Goal: Task Accomplishment & Management: Manage account settings

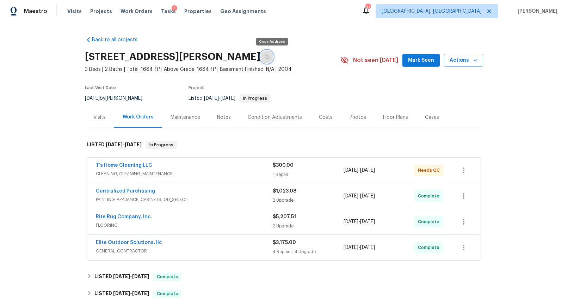
click at [268, 58] on icon "button" at bounding box center [267, 57] width 4 height 4
click at [205, 172] on span "CLEANING, CLEANING_MAINTENANCE" at bounding box center [184, 173] width 177 height 7
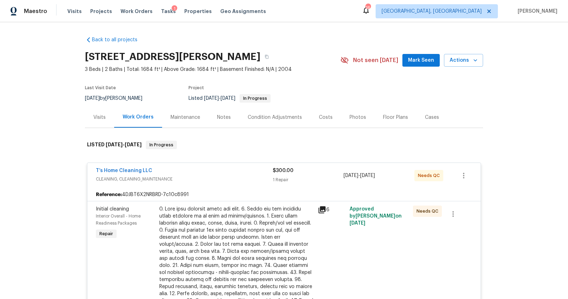
scroll to position [10, 0]
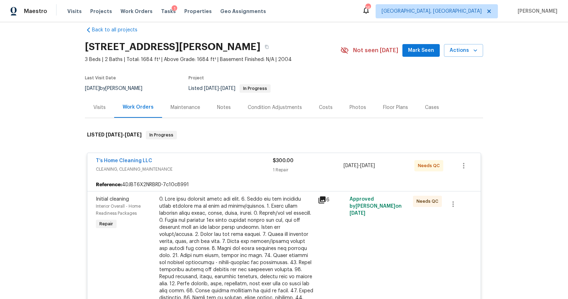
click at [320, 199] on icon at bounding box center [321, 199] width 7 height 7
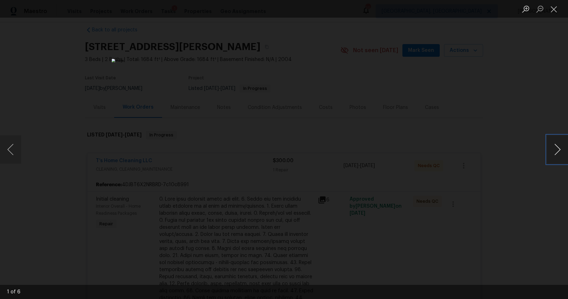
click at [555, 150] on button "Next image" at bounding box center [557, 149] width 21 height 28
click at [14, 150] on button "Previous image" at bounding box center [10, 149] width 21 height 28
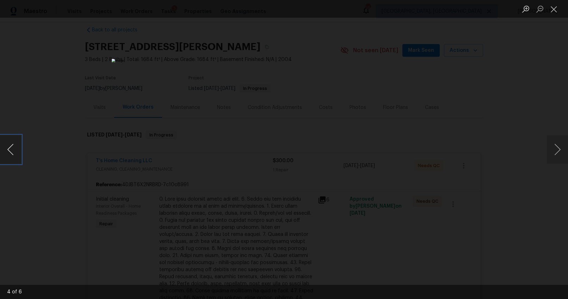
click at [14, 150] on button "Previous image" at bounding box center [10, 149] width 21 height 28
click at [553, 147] on button "Next image" at bounding box center [557, 149] width 21 height 28
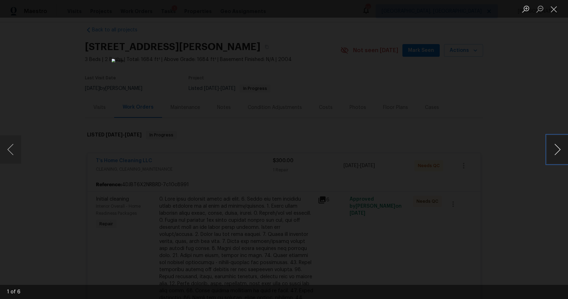
click at [553, 147] on button "Next image" at bounding box center [557, 149] width 21 height 28
click at [518, 169] on div "Lightbox" at bounding box center [284, 149] width 568 height 299
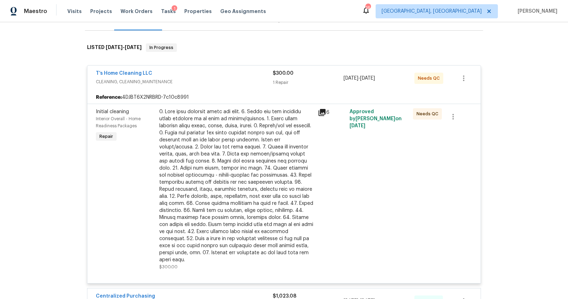
scroll to position [58, 0]
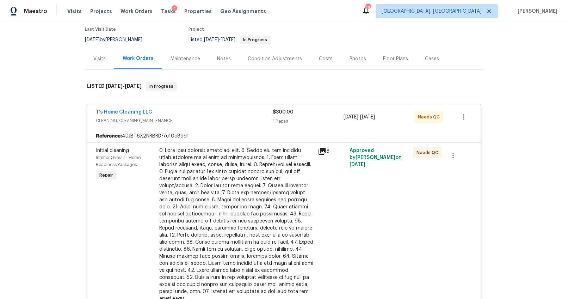
click at [203, 114] on div "T’s Home Cleaning LLC" at bounding box center [184, 112] width 177 height 8
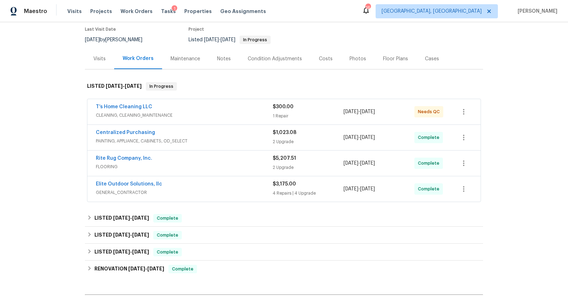
click at [343, 59] on div "Photos" at bounding box center [357, 58] width 33 height 21
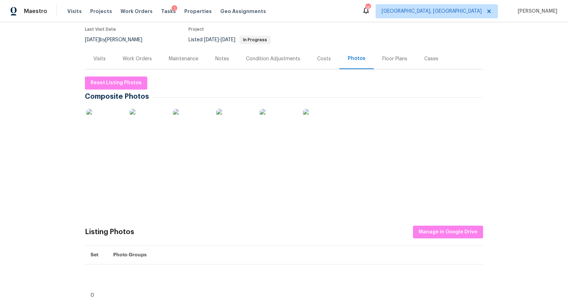
click at [106, 126] on img at bounding box center [103, 126] width 35 height 35
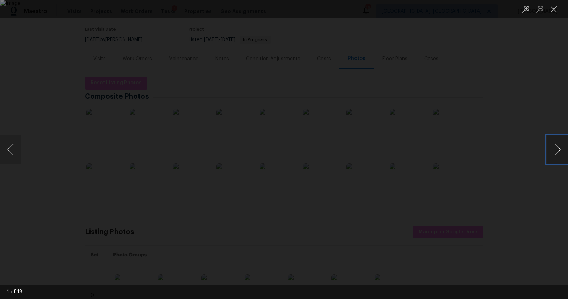
click at [554, 146] on button "Next image" at bounding box center [557, 149] width 21 height 28
click at [553, 146] on button "Next image" at bounding box center [557, 149] width 21 height 28
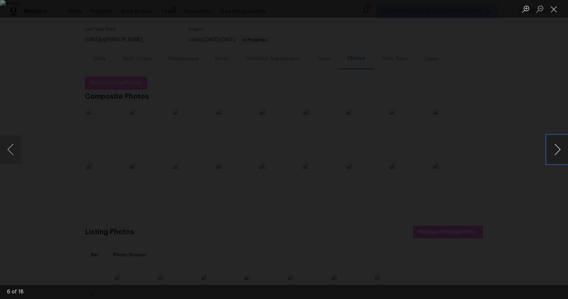
click at [553, 146] on button "Next image" at bounding box center [557, 149] width 21 height 28
click at [528, 65] on div "Lightbox" at bounding box center [284, 149] width 568 height 299
click at [554, 13] on button "Close lightbox" at bounding box center [554, 9] width 14 height 12
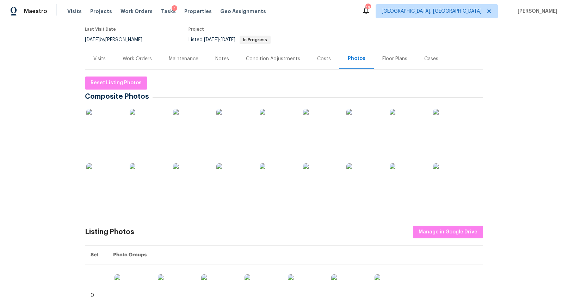
click at [312, 57] on div "Costs" at bounding box center [323, 58] width 31 height 21
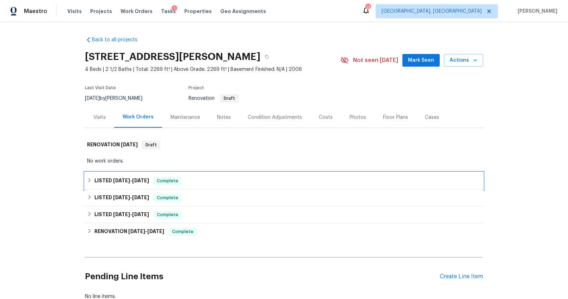
click at [126, 180] on span "9/23/25" at bounding box center [121, 180] width 17 height 5
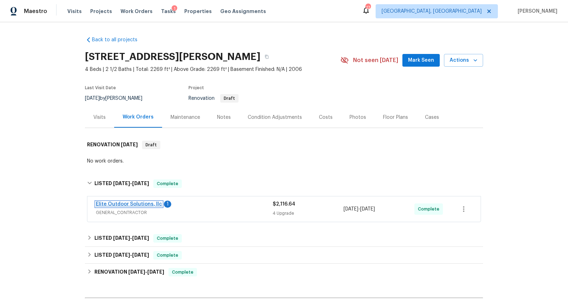
click at [145, 204] on link "Elite Outdoor Solutions, llc" at bounding box center [129, 203] width 66 height 5
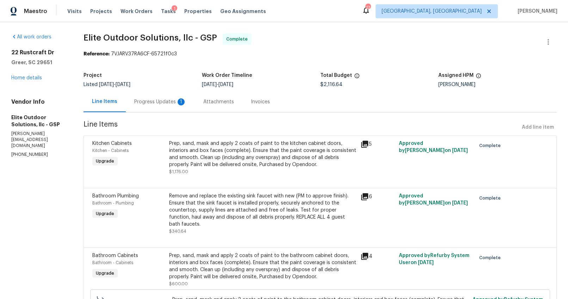
click at [177, 104] on div "1" at bounding box center [180, 101] width 7 height 7
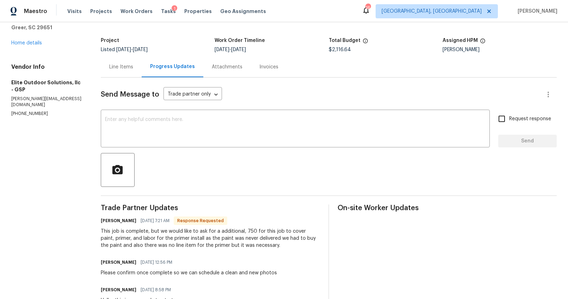
scroll to position [65, 0]
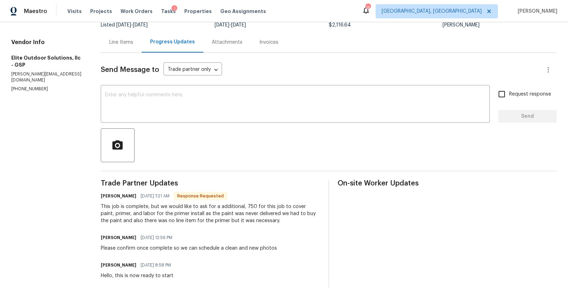
click at [126, 46] on div "Line Items" at bounding box center [121, 42] width 41 height 21
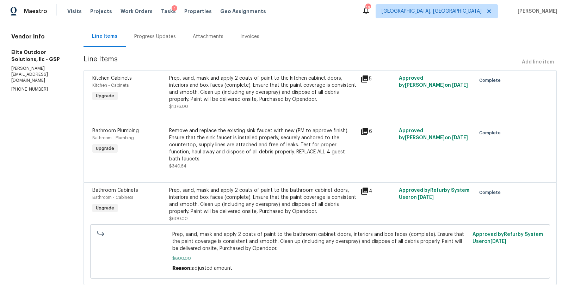
click at [229, 102] on div "Prep, sand, mask and apply 2 coats of paint to the kitchen cabinet doors, inter…" at bounding box center [262, 89] width 187 height 28
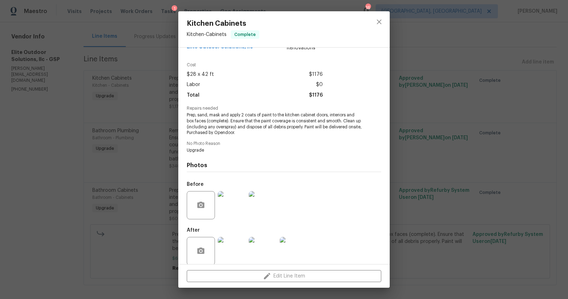
scroll to position [26, 0]
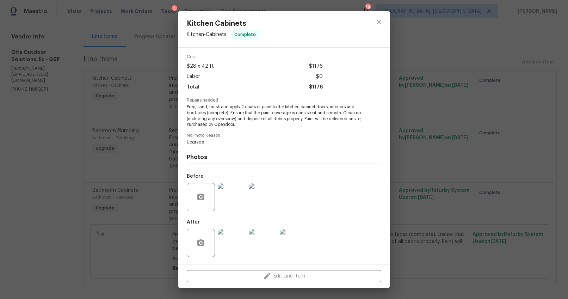
click at [235, 236] on img at bounding box center [232, 243] width 28 height 28
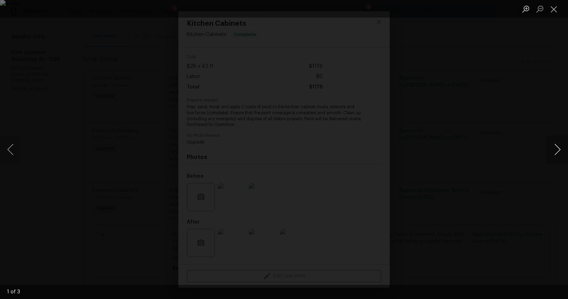
click at [556, 151] on button "Next image" at bounding box center [557, 149] width 21 height 28
click at [538, 197] on div "Lightbox" at bounding box center [284, 149] width 568 height 299
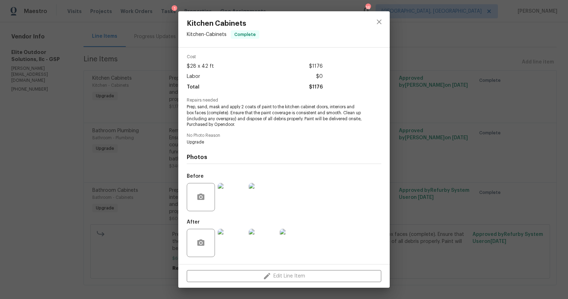
click at [436, 191] on div "Kitchen Cabinets Kitchen - Cabinets Complete Vendor Elite Outdoor Solutions, ll…" at bounding box center [284, 149] width 568 height 299
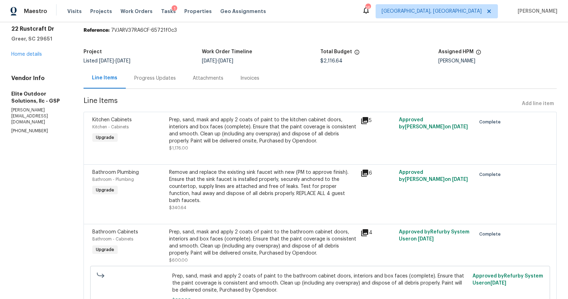
scroll to position [42, 0]
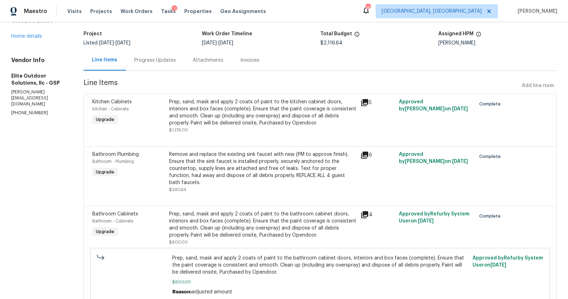
click at [150, 58] on div "Progress Updates" at bounding box center [155, 60] width 42 height 7
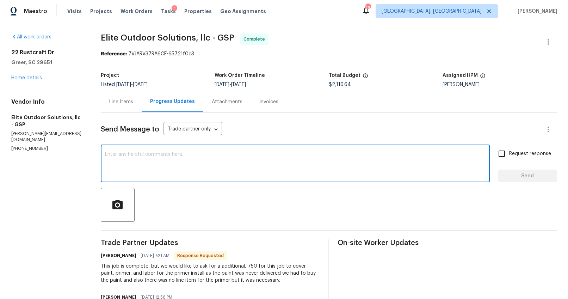
click at [192, 159] on textarea at bounding box center [295, 164] width 380 height 25
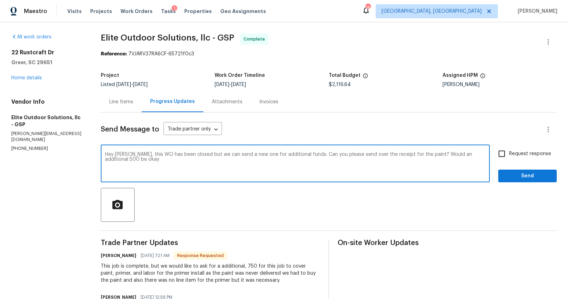
click at [178, 163] on textarea "Hey Walter, this WO has been closed but we can send a new one for additional fu…" at bounding box center [295, 164] width 380 height 25
type textarea "Hey Walter, this WO has been closed but we can send a new one for additional fu…"
click at [535, 157] on label "Request response" at bounding box center [522, 153] width 57 height 15
click at [509, 157] on input "Request response" at bounding box center [501, 153] width 15 height 15
checkbox input "true"
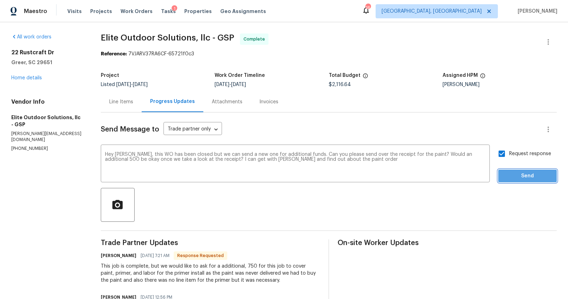
click at [528, 177] on span "Send" at bounding box center [527, 175] width 47 height 9
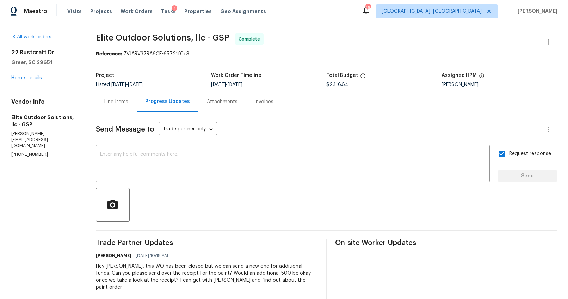
scroll to position [7, 0]
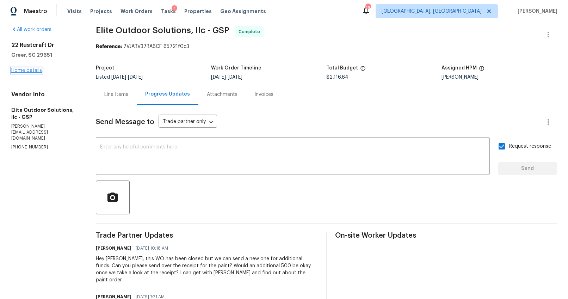
click at [28, 69] on link "Home details" at bounding box center [26, 70] width 31 height 5
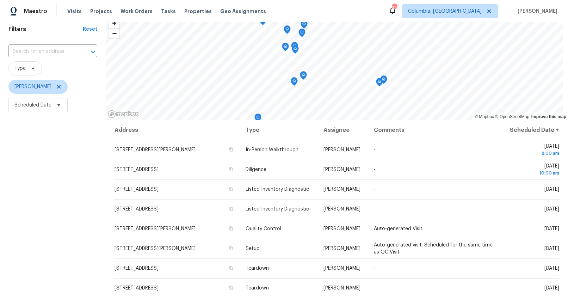
scroll to position [52, 0]
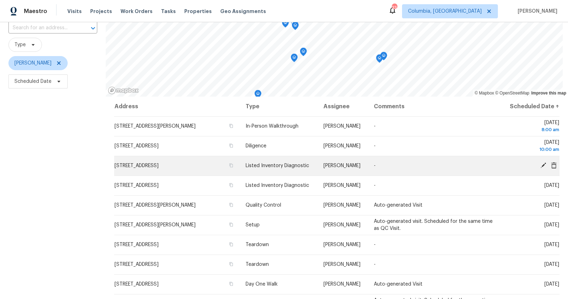
click at [158, 167] on span "[STREET_ADDRESS]" at bounding box center [136, 165] width 44 height 5
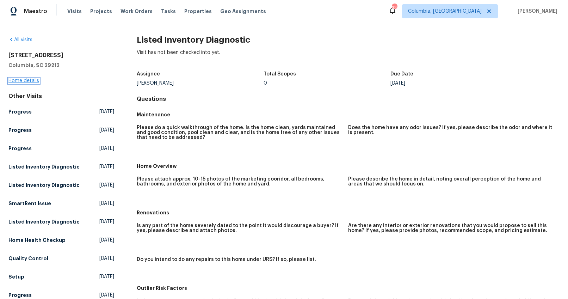
click at [20, 81] on link "Home details" at bounding box center [23, 80] width 31 height 5
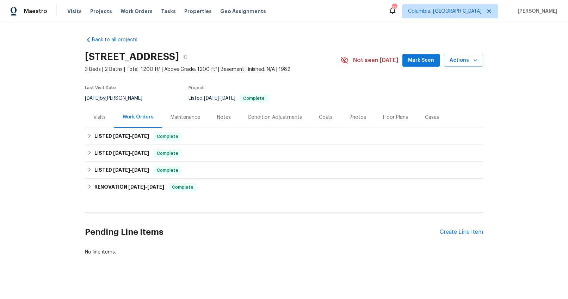
click at [87, 117] on div "Visits" at bounding box center [99, 117] width 29 height 21
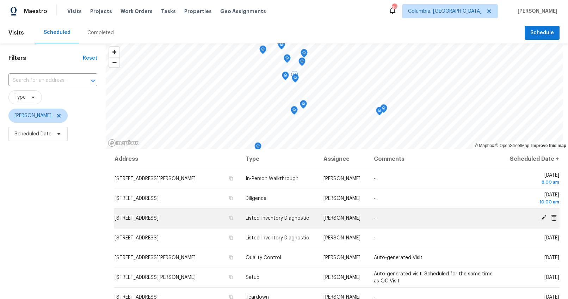
click at [551, 218] on icon at bounding box center [554, 217] width 6 height 6
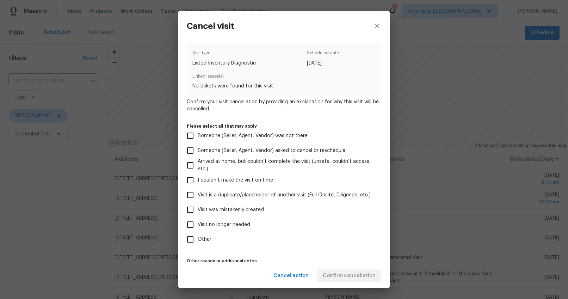
click at [222, 207] on span "Visit was mistakenly created" at bounding box center [231, 209] width 66 height 7
click at [198, 207] on input "Visit was mistakenly created" at bounding box center [190, 209] width 15 height 15
checkbox input "true"
click at [344, 274] on span "Confirm cancellation" at bounding box center [349, 275] width 53 height 9
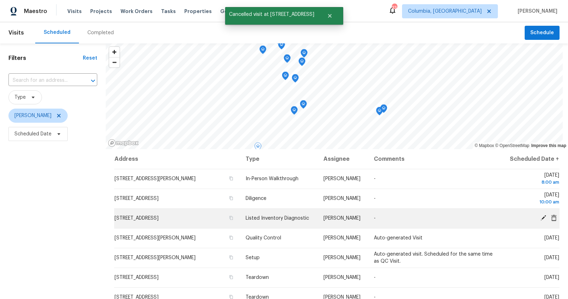
click at [158, 218] on span "154 Copper Bluff Rd, Lexington, SC 29073" at bounding box center [136, 218] width 44 height 5
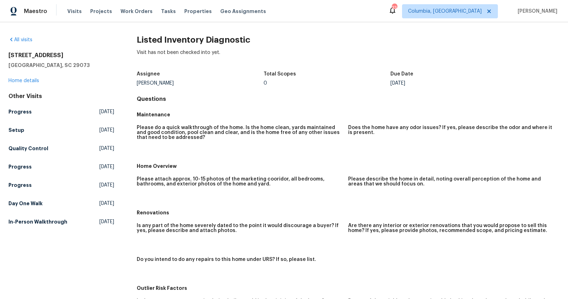
click at [18, 77] on div "154 Copper Bluff Rd Lexington, SC 29073 Home details" at bounding box center [61, 68] width 106 height 32
click at [19, 81] on link "Home details" at bounding box center [23, 80] width 31 height 5
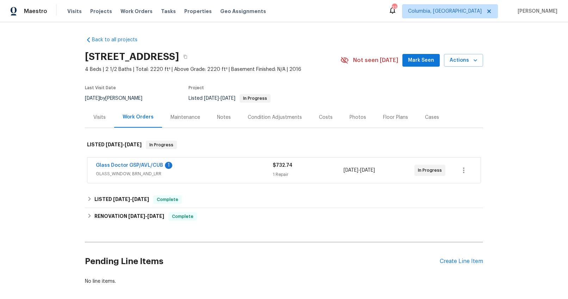
click at [102, 115] on div "Visits" at bounding box center [99, 117] width 12 height 7
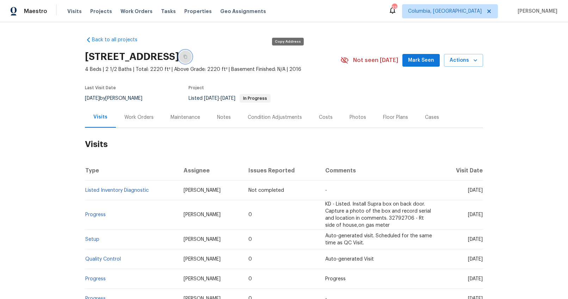
click at [187, 57] on icon "button" at bounding box center [185, 57] width 4 height 4
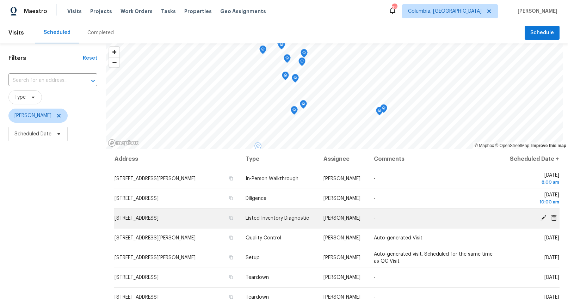
click at [550, 217] on icon at bounding box center [553, 217] width 6 height 6
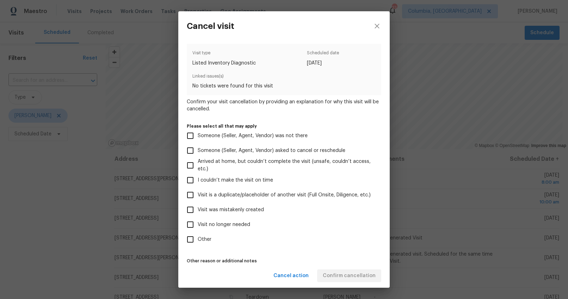
click at [216, 209] on span "Visit was mistakenly created" at bounding box center [231, 209] width 66 height 7
click at [198, 209] on input "Visit was mistakenly created" at bounding box center [190, 209] width 15 height 15
checkbox input "true"
click at [337, 274] on span "Confirm cancellation" at bounding box center [349, 275] width 53 height 9
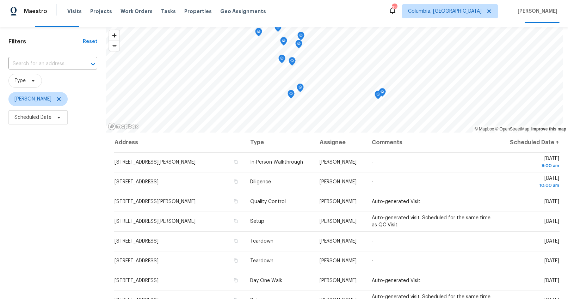
scroll to position [11, 0]
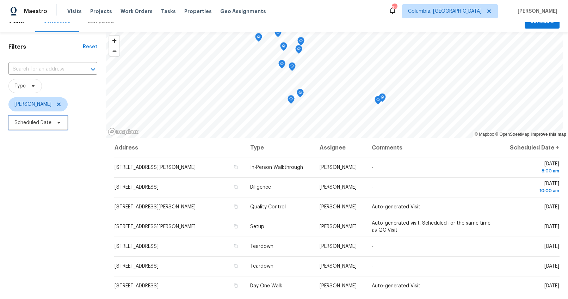
click at [49, 125] on span "Scheduled Date" at bounding box center [32, 122] width 37 height 7
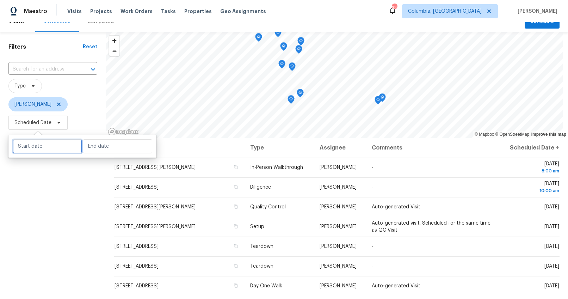
click at [47, 146] on input "text" at bounding box center [47, 146] width 69 height 14
select select "9"
select select "2025"
select select "10"
select select "2025"
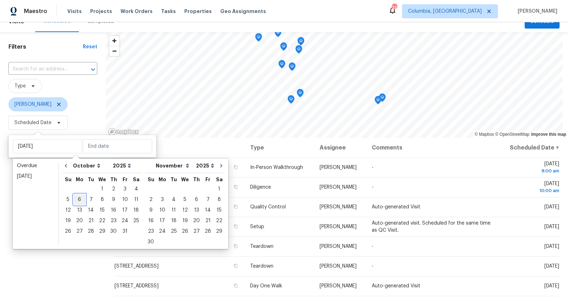
click at [79, 203] on div "6" at bounding box center [80, 199] width 12 height 10
type input "Mon, Oct 06"
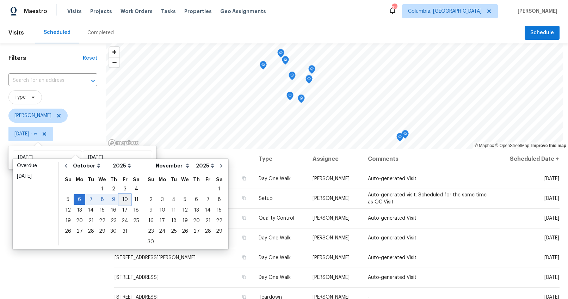
click at [123, 200] on div "10" at bounding box center [125, 199] width 12 height 10
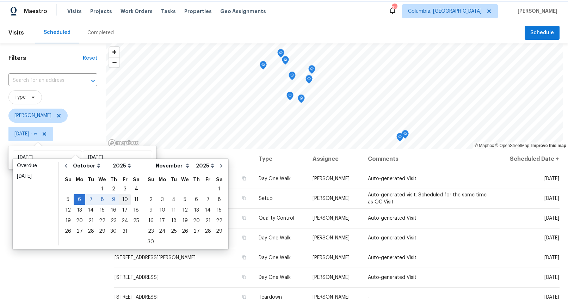
type input "[DATE]"
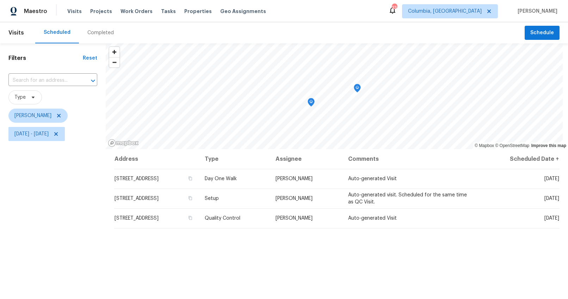
click at [62, 230] on div "Filters Reset ​ Type Kati Dunn Mon, Oct 06 - Fri, Oct 10" at bounding box center [53, 215] width 106 height 344
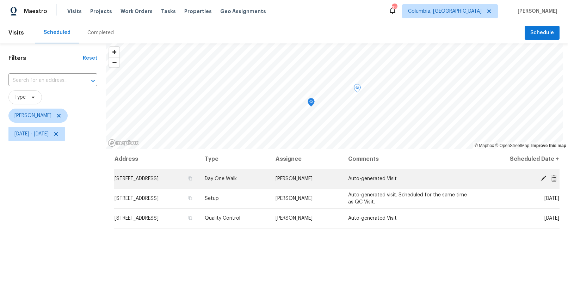
click at [158, 177] on span "[STREET_ADDRESS]" at bounding box center [136, 178] width 44 height 5
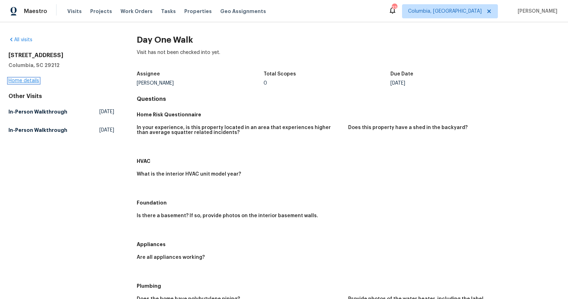
click at [31, 82] on link "Home details" at bounding box center [23, 80] width 31 height 5
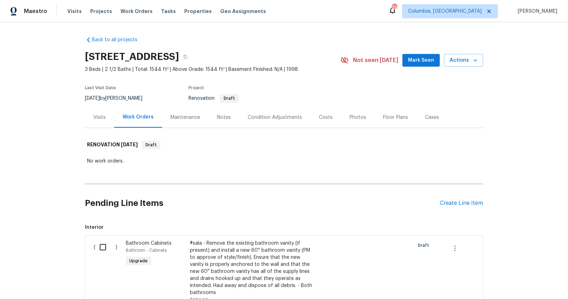
click at [325, 120] on div "Costs" at bounding box center [326, 117] width 14 height 7
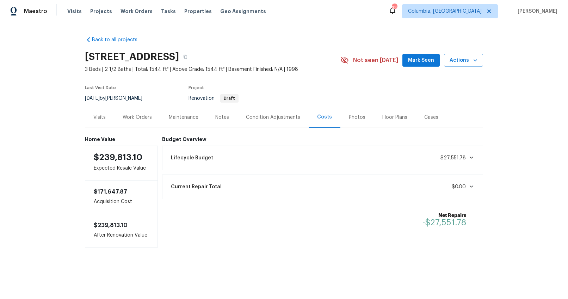
click at [96, 122] on div "Visits" at bounding box center [99, 117] width 29 height 21
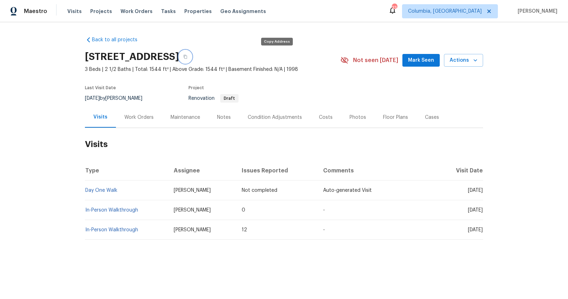
click at [187, 56] on icon "button" at bounding box center [185, 57] width 4 height 4
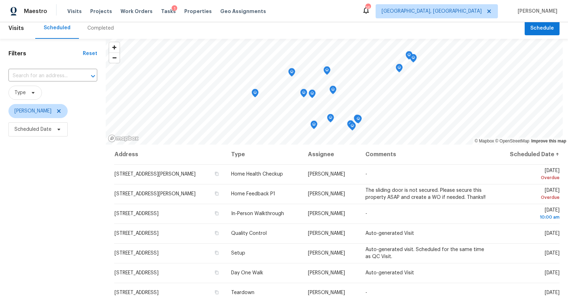
scroll to position [4, 0]
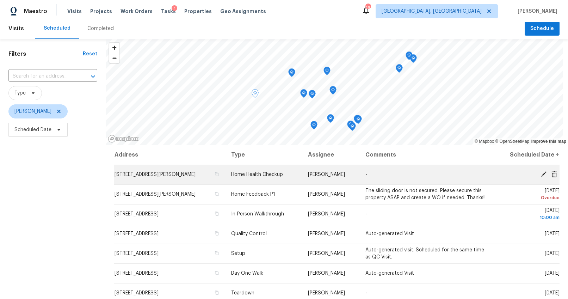
click at [540, 173] on icon at bounding box center [543, 174] width 6 height 6
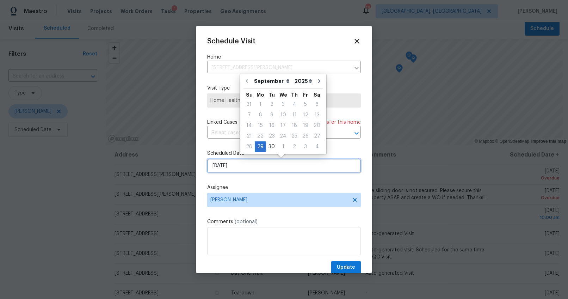
click at [222, 166] on input "[DATE]" at bounding box center [284, 165] width 154 height 14
click at [283, 147] on div "1" at bounding box center [283, 147] width 12 height 10
type input "[DATE]"
select select "9"
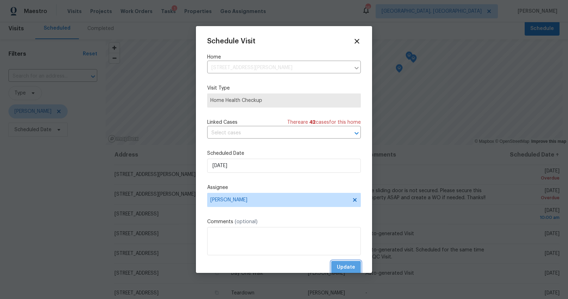
click at [337, 267] on span "Update" at bounding box center [346, 267] width 18 height 9
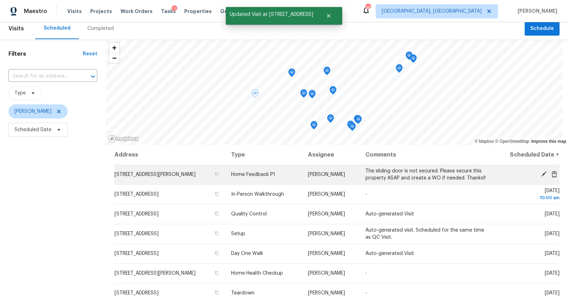
click at [540, 173] on icon at bounding box center [543, 174] width 6 height 6
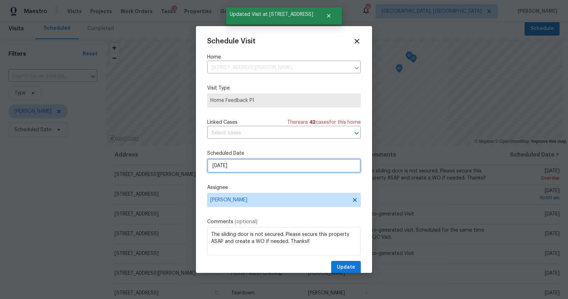
click at [223, 166] on input "[DATE]" at bounding box center [284, 165] width 154 height 14
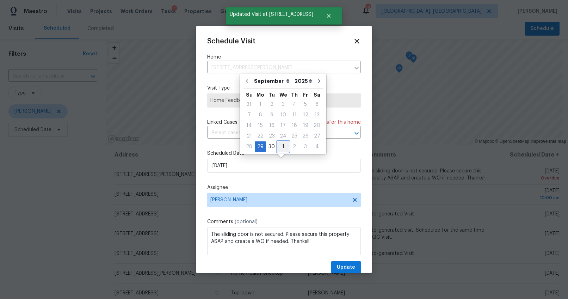
click at [280, 144] on div "1" at bounding box center [283, 147] width 12 height 10
type input "[DATE]"
select select "9"
click at [337, 266] on span "Update" at bounding box center [346, 267] width 18 height 9
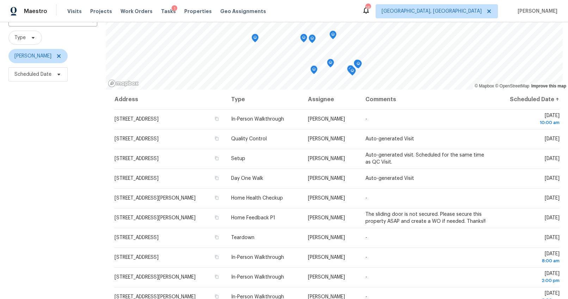
scroll to position [0, 0]
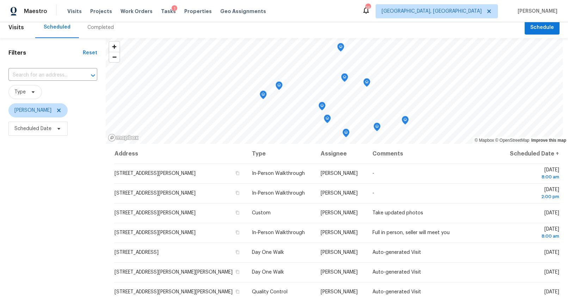
scroll to position [5, 0]
click at [49, 129] on span "Scheduled Date" at bounding box center [32, 128] width 37 height 7
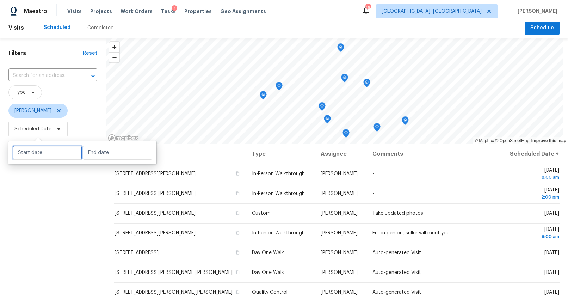
select select "9"
select select "2025"
select select "10"
select select "2025"
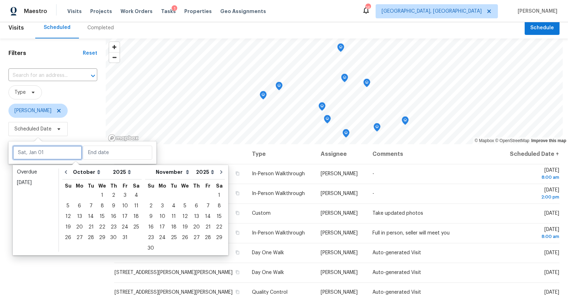
click at [50, 155] on input "text" at bounding box center [47, 152] width 69 height 14
click at [109, 191] on div "2" at bounding box center [113, 195] width 11 height 10
type input "[DATE]"
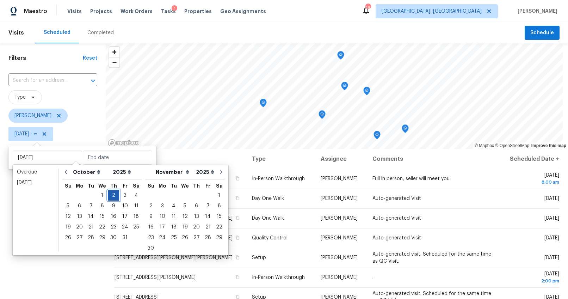
click at [110, 193] on div "2" at bounding box center [113, 195] width 11 height 10
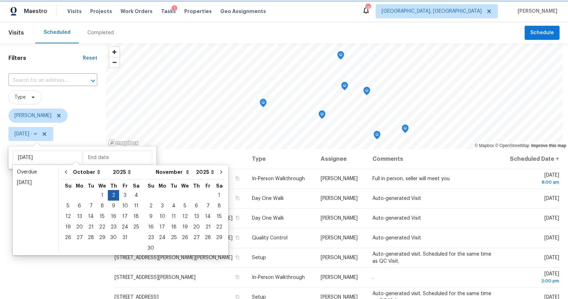
type input "[DATE]"
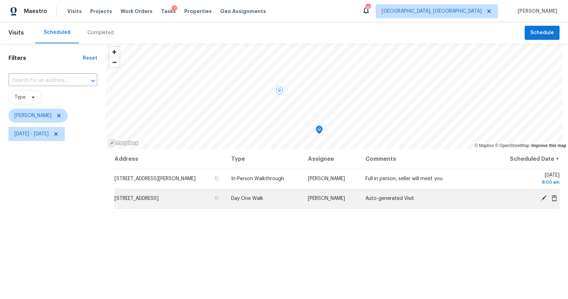
click at [158, 198] on span "[STREET_ADDRESS]" at bounding box center [136, 198] width 44 height 5
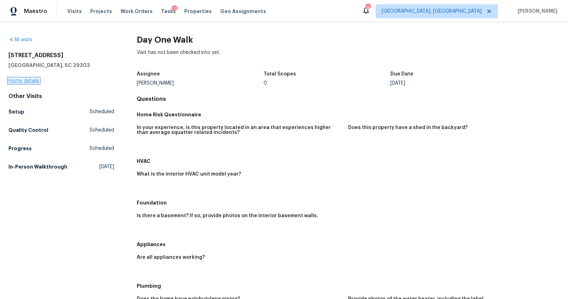
click at [18, 78] on link "Home details" at bounding box center [23, 80] width 31 height 5
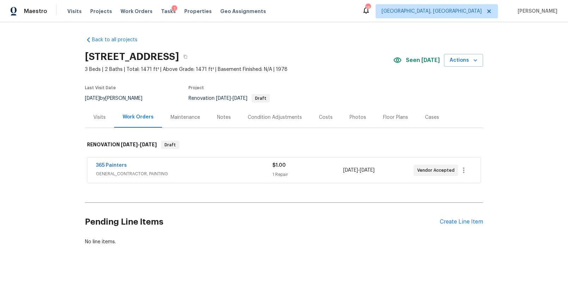
click at [104, 120] on div "Visits" at bounding box center [99, 117] width 29 height 21
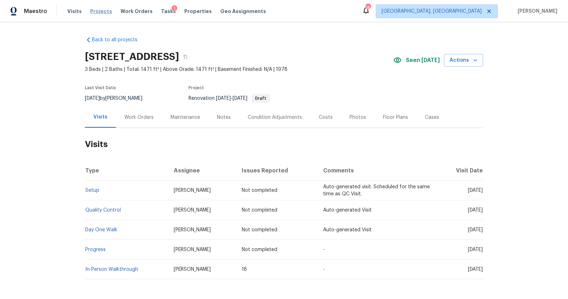
click at [93, 12] on span "Projects" at bounding box center [101, 11] width 22 height 7
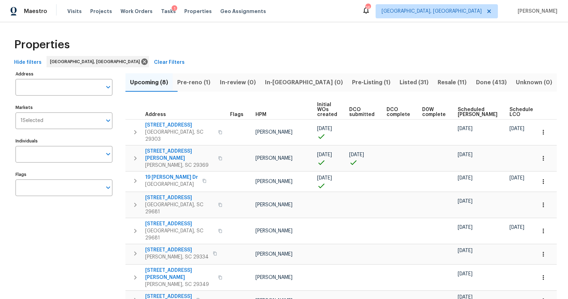
click at [354, 80] on span "Pre-Listing (1)" at bounding box center [370, 82] width 39 height 10
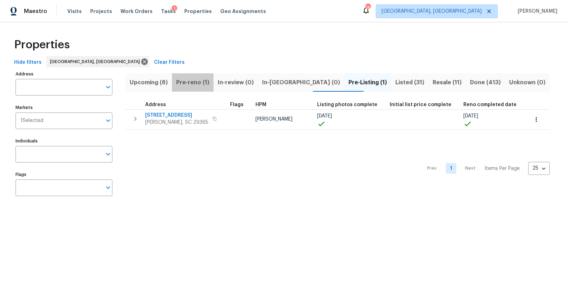
click at [209, 83] on span "Pre-reno (1)" at bounding box center [192, 82] width 33 height 10
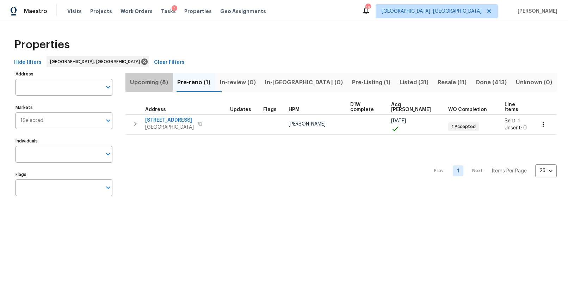
click at [173, 86] on button "Upcoming (8)" at bounding box center [148, 82] width 47 height 18
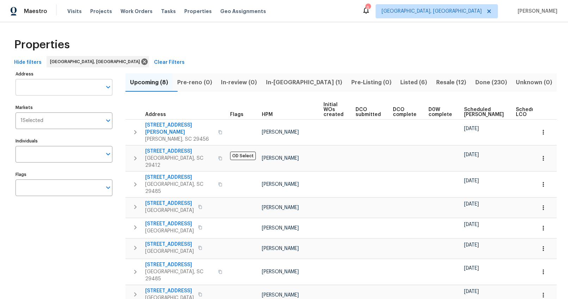
click at [55, 91] on input "Address" at bounding box center [58, 87] width 86 height 17
type input "4412"
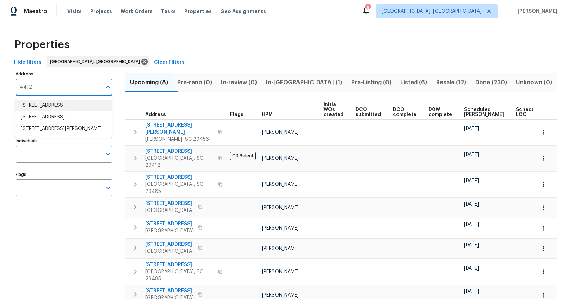
click at [58, 107] on li "4412 Abby Dr North Charleston SC 29418" at bounding box center [63, 106] width 97 height 12
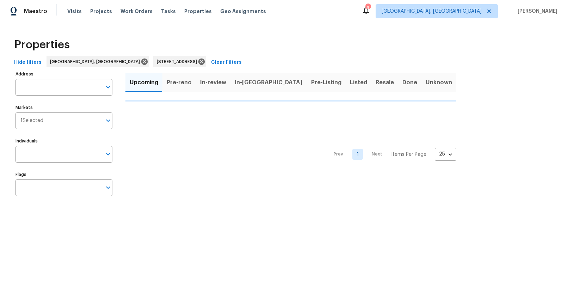
type input "4412 Abby Dr North Charleston SC 29418"
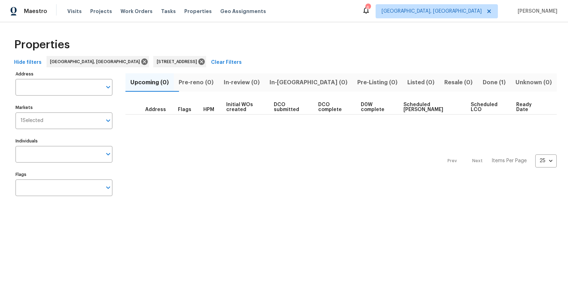
type input "4412 Abby Dr North Charleston SC 29418"
click at [491, 85] on span "Done (1)" at bounding box center [494, 82] width 24 height 10
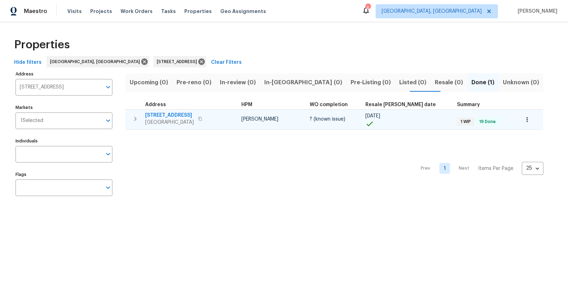
click at [170, 114] on span "4412 Abby Dr" at bounding box center [169, 115] width 49 height 7
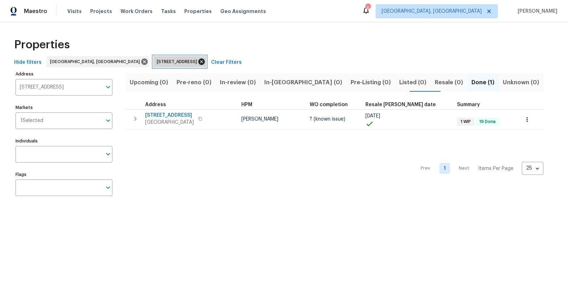
click at [198, 62] on icon at bounding box center [201, 61] width 6 height 6
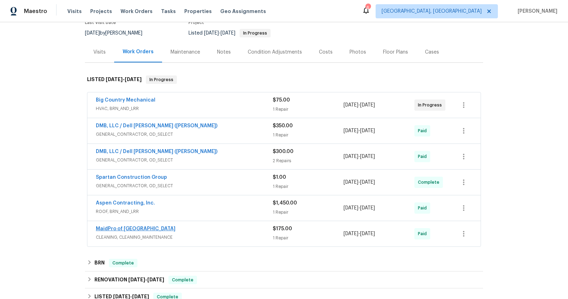
scroll to position [78, 0]
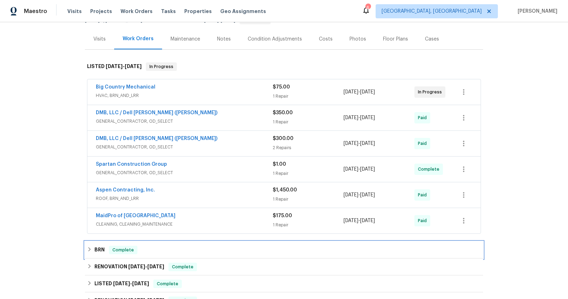
click at [121, 252] on span "Complete" at bounding box center [123, 249] width 27 height 7
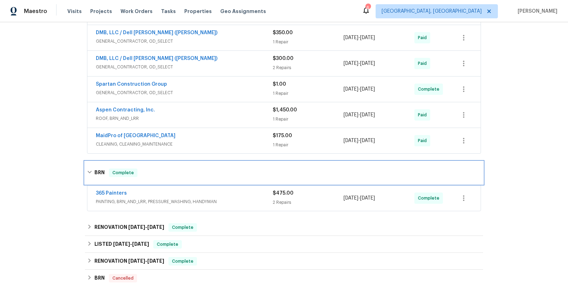
scroll to position [156, 0]
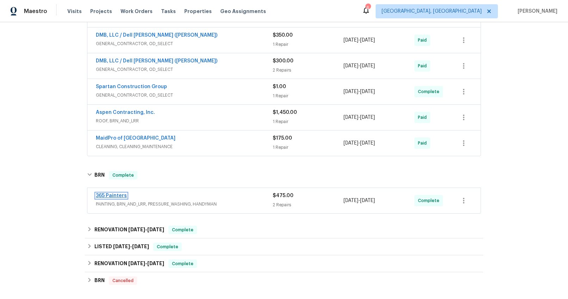
click at [110, 196] on link "365 Painters" at bounding box center [111, 195] width 31 height 5
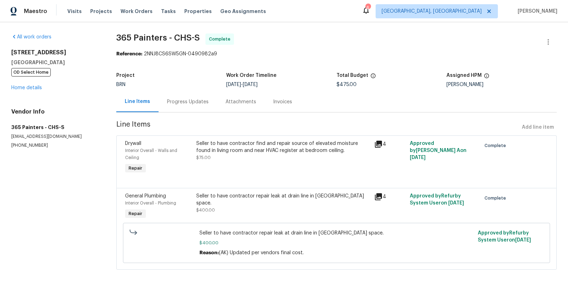
click at [175, 118] on section "365 Painters - CHS-S Complete Reference: 2NNJ8CS6SW5GN-0490982a9 Project BRN Wo…" at bounding box center [336, 155] width 440 height 244
click at [176, 112] on section "365 Painters - CHS-S Complete Reference: 2NNJ8CS6SW5GN-0490982a9 Project BRN Wo…" at bounding box center [336, 155] width 440 height 244
click at [183, 100] on div "Progress Updates" at bounding box center [188, 101] width 42 height 7
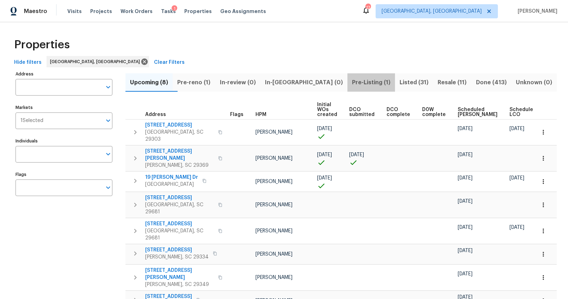
click at [358, 85] on span "Pre-Listing (1)" at bounding box center [370, 82] width 39 height 10
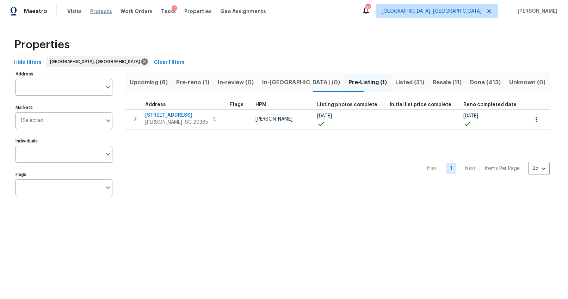
click at [100, 8] on span "Projects" at bounding box center [101, 11] width 22 height 7
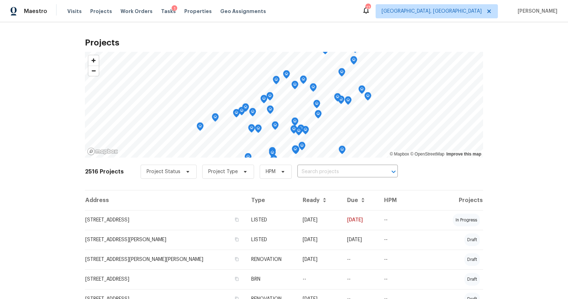
click at [306, 171] on input "text" at bounding box center [337, 171] width 81 height 11
type input "421"
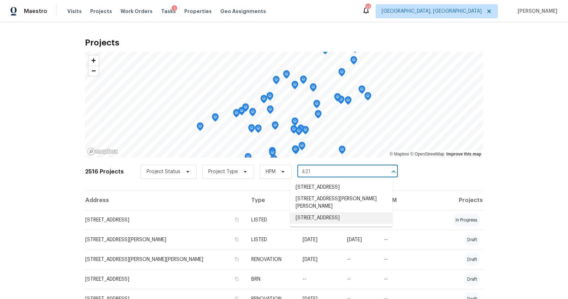
click at [320, 222] on li "[STREET_ADDRESS]" at bounding box center [341, 218] width 102 height 12
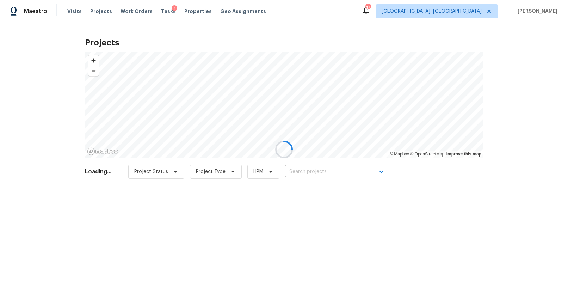
type input "[STREET_ADDRESS]"
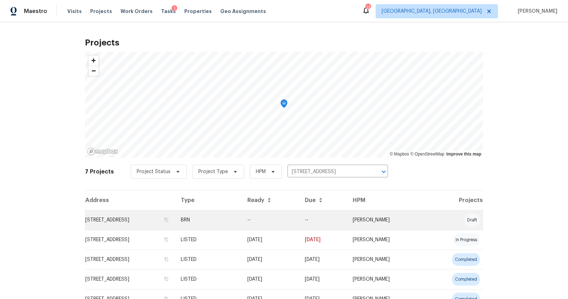
click at [146, 219] on td "[STREET_ADDRESS]" at bounding box center [130, 220] width 90 height 20
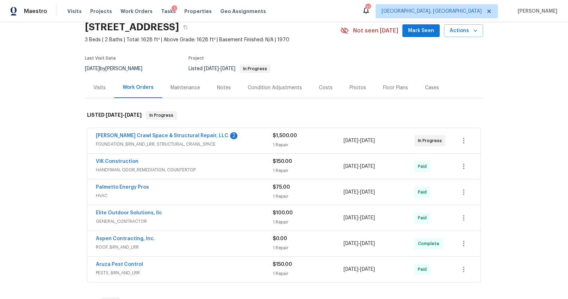
scroll to position [34, 0]
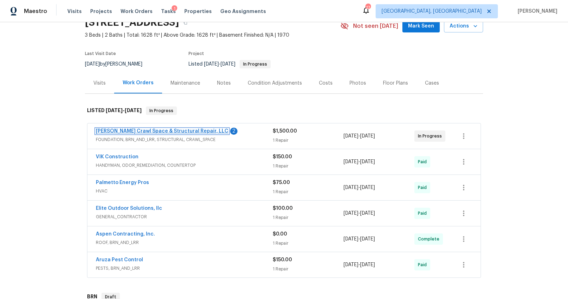
click at [174, 132] on link "Falcone Crawl Space & Structural Repair, LLC" at bounding box center [162, 131] width 132 height 5
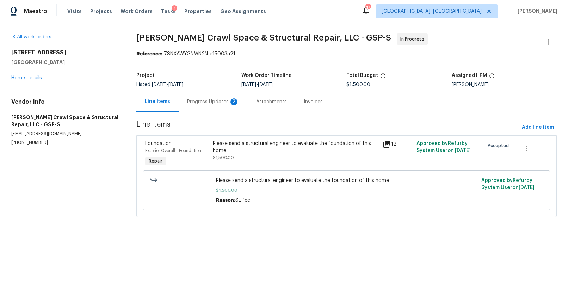
click at [199, 106] on div "Progress Updates 2" at bounding box center [213, 101] width 69 height 21
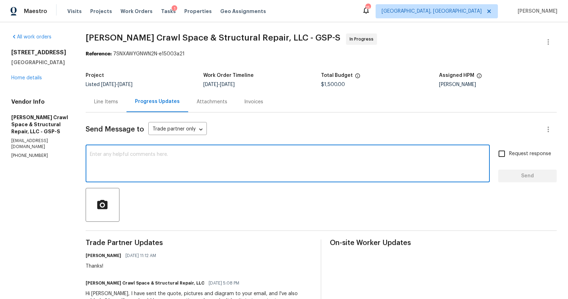
click at [136, 157] on textarea at bounding box center [287, 164] width 395 height 25
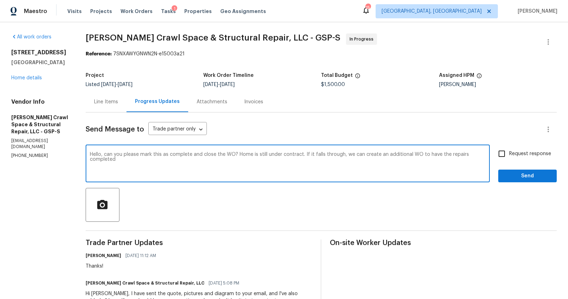
type textarea "Hello, can you please mark this as complete and close the WO? Home is still und…"
click at [514, 149] on label "Request response" at bounding box center [522, 153] width 57 height 15
click at [509, 149] on input "Request response" at bounding box center [501, 153] width 15 height 15
checkbox input "true"
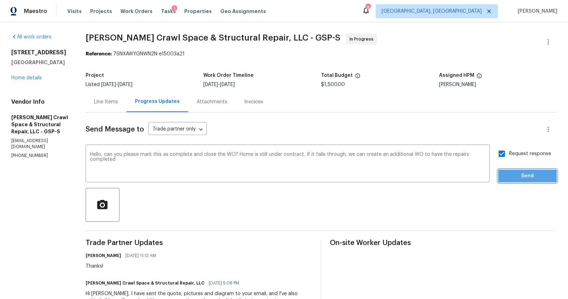
click at [514, 172] on span "Send" at bounding box center [527, 175] width 47 height 9
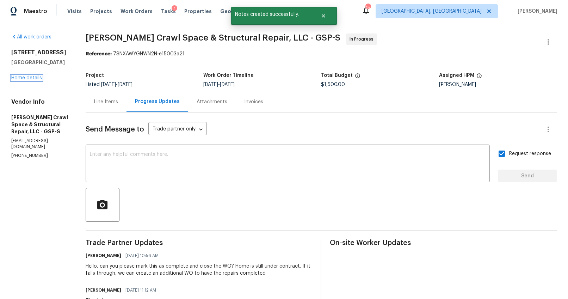
click at [38, 79] on link "Home details" at bounding box center [26, 77] width 31 height 5
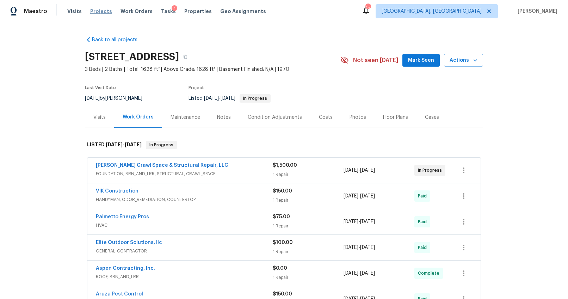
click at [101, 11] on span "Projects" at bounding box center [101, 11] width 22 height 7
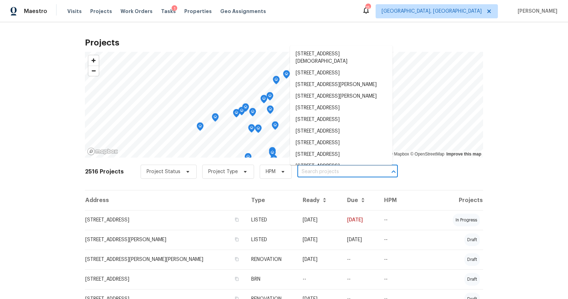
click at [340, 173] on input "text" at bounding box center [337, 171] width 81 height 11
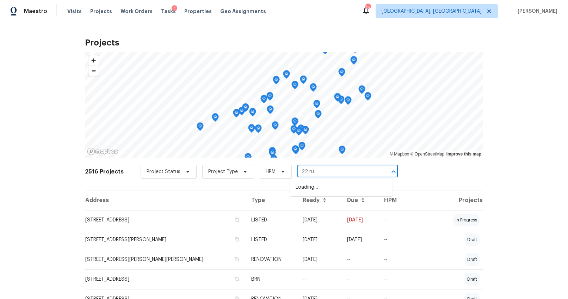
type input "22 rus"
click at [333, 186] on li "22 Rustcraft Dr, Greer, SC 29651" at bounding box center [341, 187] width 102 height 12
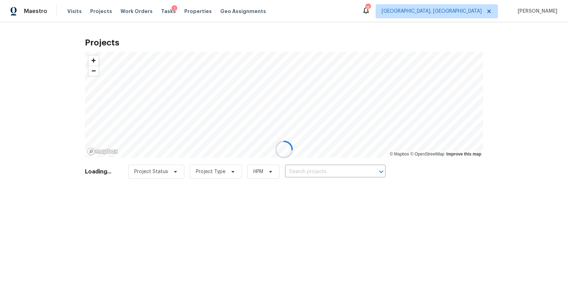
type input "22 Rustcraft Dr, Greer, SC 29651"
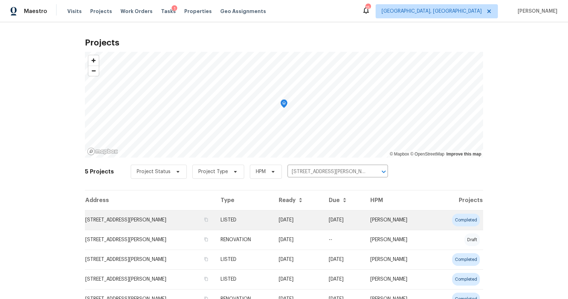
click at [129, 223] on td "22 Rustcraft Dr, Greer, SC 29651" at bounding box center [150, 220] width 130 height 20
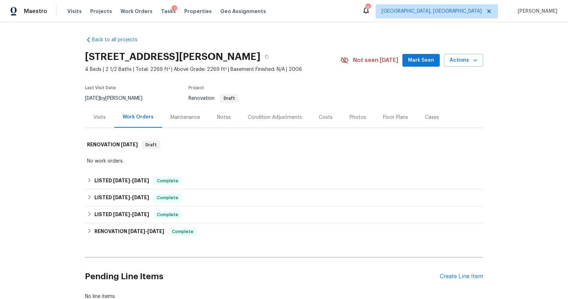
click at [356, 117] on div "Photos" at bounding box center [357, 117] width 17 height 7
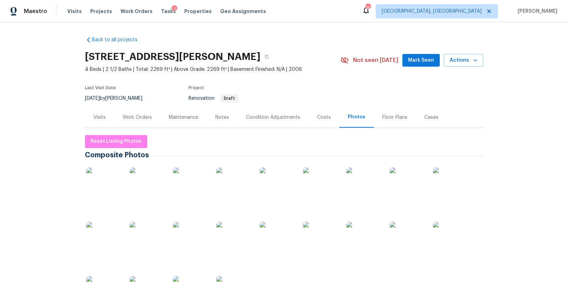
scroll to position [37, 0]
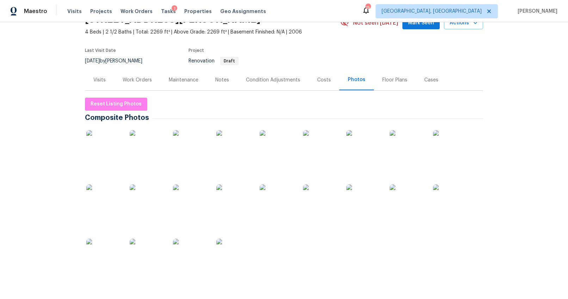
click at [100, 85] on div "Visits" at bounding box center [99, 79] width 29 height 21
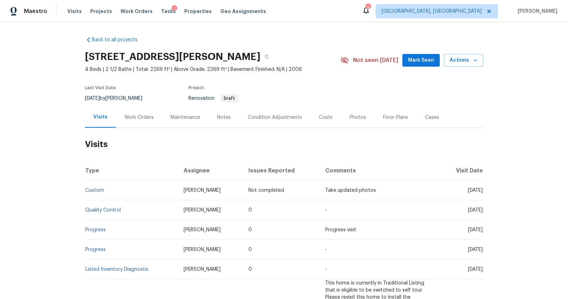
click at [33, 64] on div "Back to all projects 22 Rustcraft Dr, Greer, SC 29651 4 Beds | 2 1/2 Baths | To…" at bounding box center [284, 160] width 568 height 276
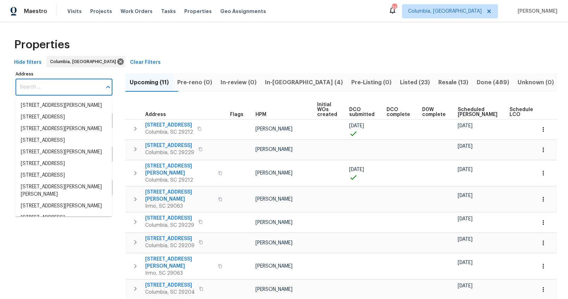
click at [82, 85] on input "Address" at bounding box center [58, 87] width 86 height 17
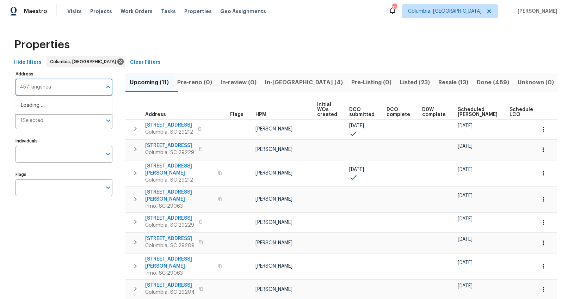
type input "457 kingshead"
click at [64, 105] on li "[STREET_ADDRESS]" at bounding box center [63, 106] width 97 height 12
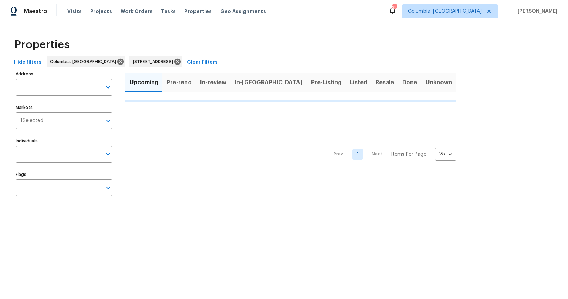
type input "[STREET_ADDRESS]"
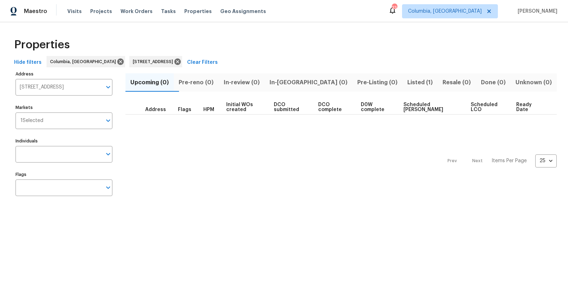
click at [406, 80] on span "Listed (1)" at bounding box center [419, 82] width 27 height 10
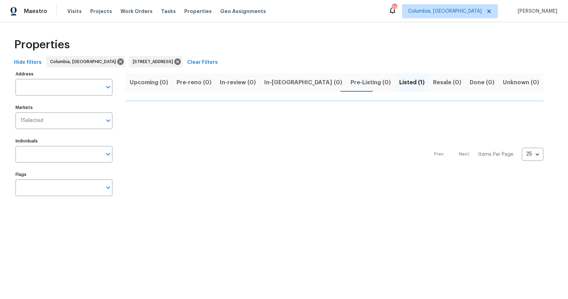
type input "[STREET_ADDRESS]"
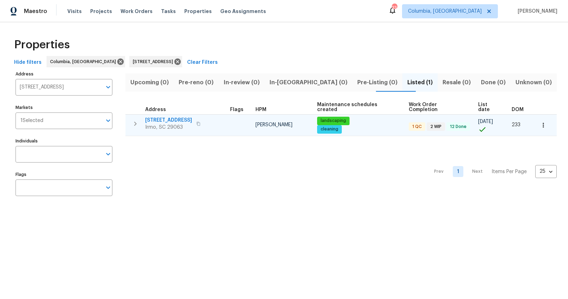
click at [166, 117] on span "[STREET_ADDRESS]" at bounding box center [168, 120] width 47 height 7
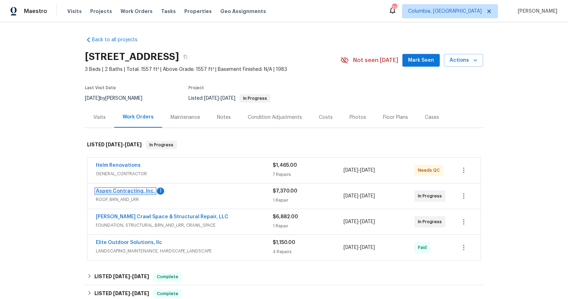
click at [138, 192] on link "Aspen Contracting, Inc." at bounding box center [125, 190] width 59 height 5
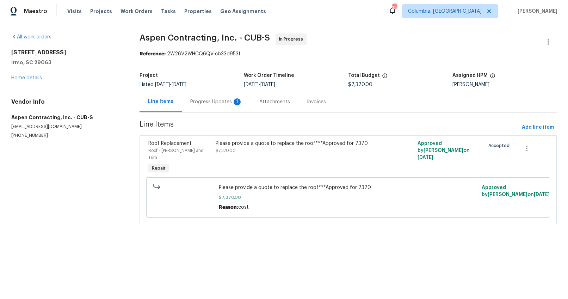
click at [194, 104] on div "Progress Updates 1" at bounding box center [216, 101] width 52 height 7
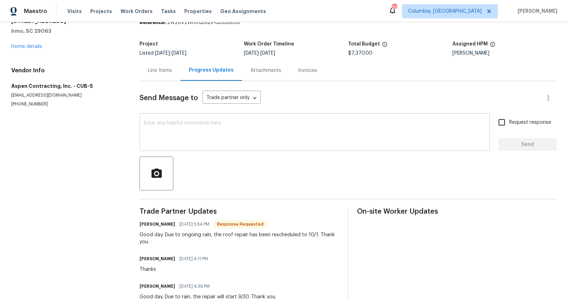
scroll to position [30, 0]
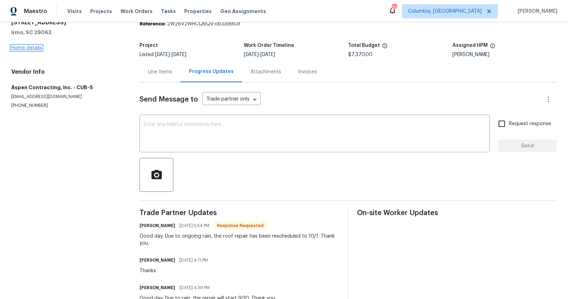
click at [39, 49] on link "Home details" at bounding box center [26, 47] width 31 height 5
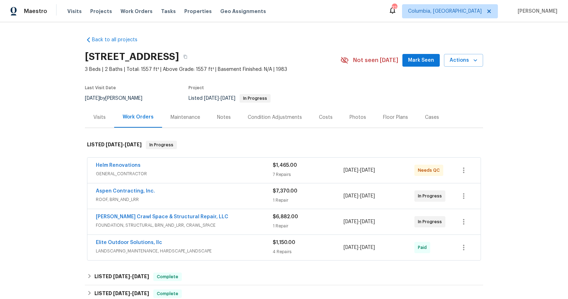
click at [100, 116] on div "Visits" at bounding box center [99, 117] width 12 height 7
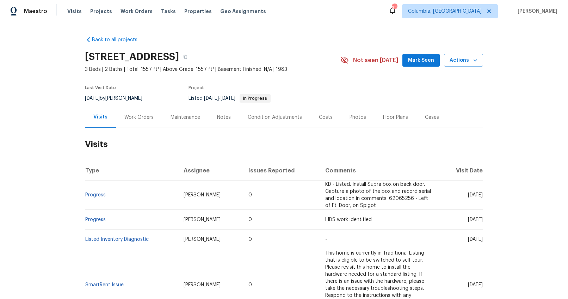
click at [124, 119] on div "Work Orders" at bounding box center [138, 117] width 29 height 7
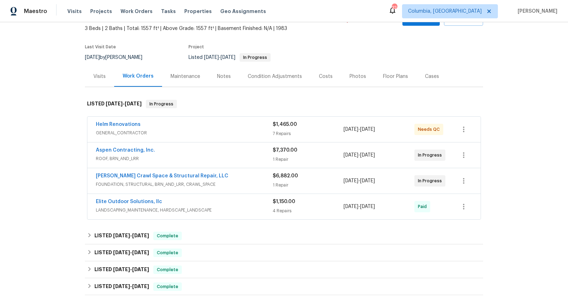
scroll to position [31, 0]
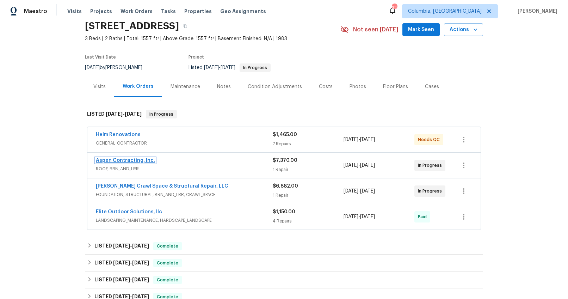
click at [129, 160] on link "Aspen Contracting, Inc." at bounding box center [125, 160] width 59 height 5
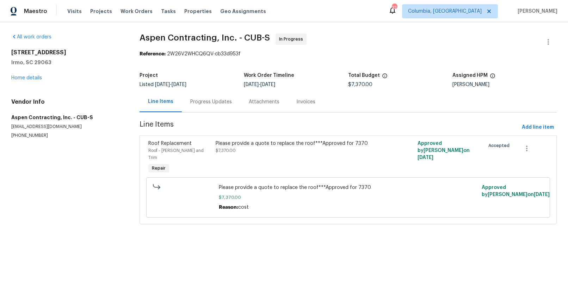
click at [221, 104] on div "Progress Updates" at bounding box center [211, 101] width 42 height 7
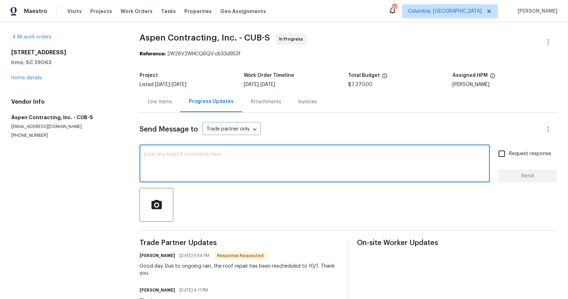
click at [261, 159] on textarea at bounding box center [315, 164] width 342 height 25
type textarea "Thanks, will it be complete today?"
click at [534, 156] on span "Request response" at bounding box center [530, 153] width 42 height 7
click at [509, 156] on input "Request response" at bounding box center [501, 153] width 15 height 15
checkbox input "true"
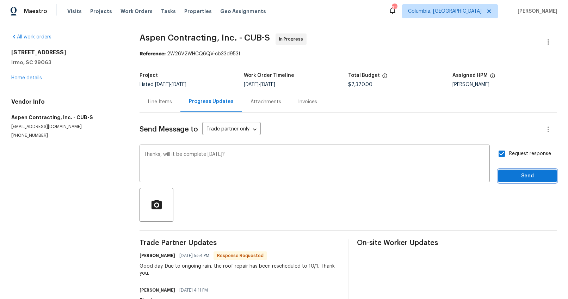
click at [526, 172] on span "Send" at bounding box center [527, 175] width 47 height 9
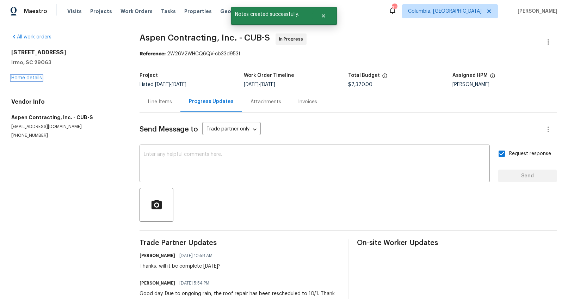
click at [39, 76] on link "Home details" at bounding box center [26, 77] width 31 height 5
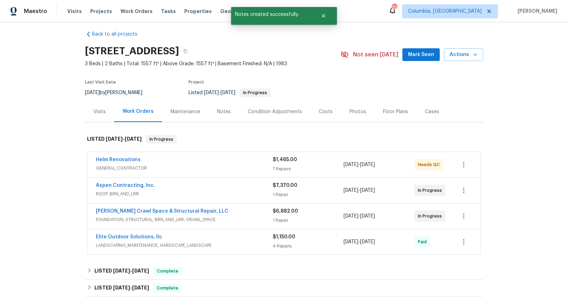
scroll to position [31, 0]
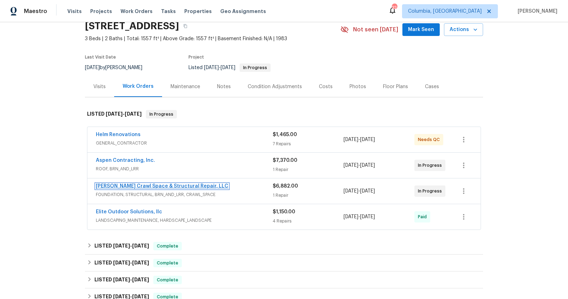
click at [182, 186] on link "[PERSON_NAME] Crawl Space & Structural Repair, LLC" at bounding box center [162, 185] width 132 height 5
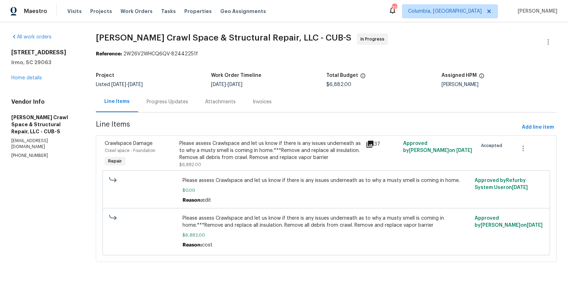
click at [181, 102] on div "Progress Updates" at bounding box center [167, 101] width 42 height 7
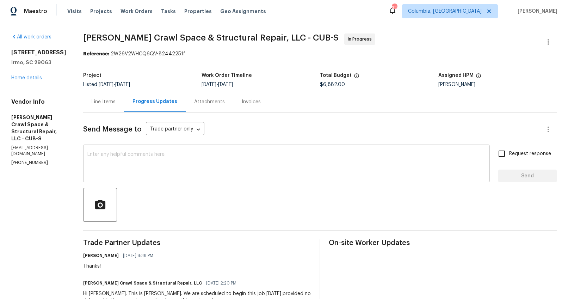
click at [194, 164] on textarea at bounding box center [286, 164] width 398 height 25
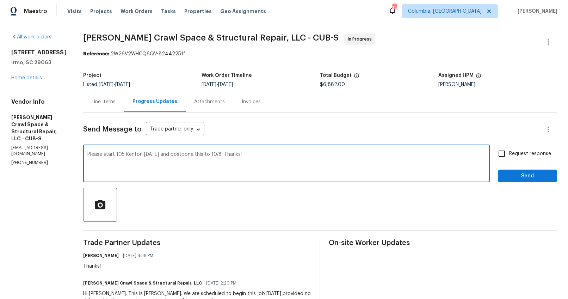
type textarea "Please start 105 Kenton tomorrow and postpone this to 10/8. Thanks!"
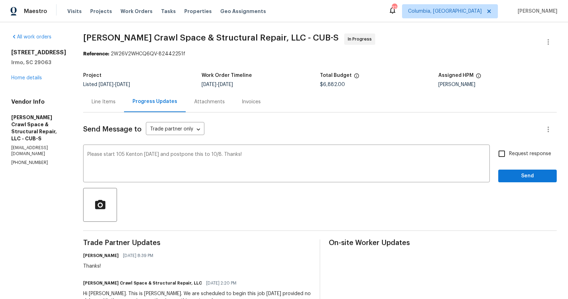
click at [544, 154] on span "Request response" at bounding box center [530, 153] width 42 height 7
click at [509, 154] on input "Request response" at bounding box center [501, 153] width 15 height 15
checkbox input "true"
click at [520, 177] on span "Send" at bounding box center [527, 175] width 47 height 9
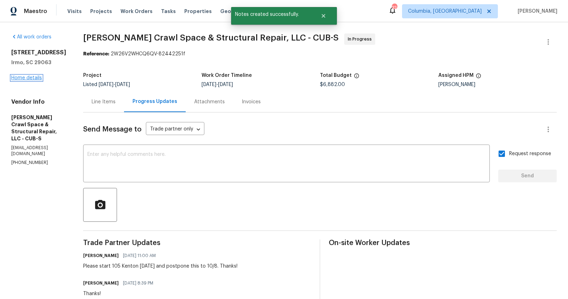
click at [26, 77] on link "Home details" at bounding box center [26, 77] width 31 height 5
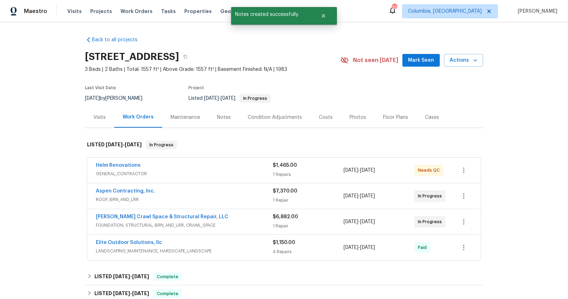
click at [220, 114] on div "Notes" at bounding box center [224, 117] width 14 height 7
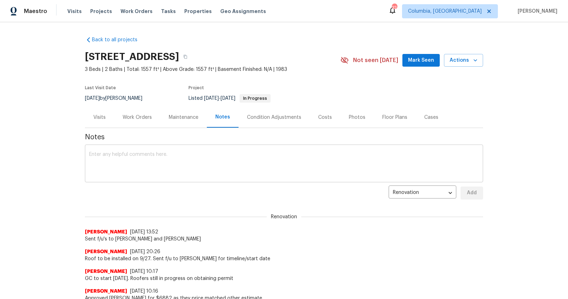
click at [205, 156] on textarea at bounding box center [283, 164] width 389 height 25
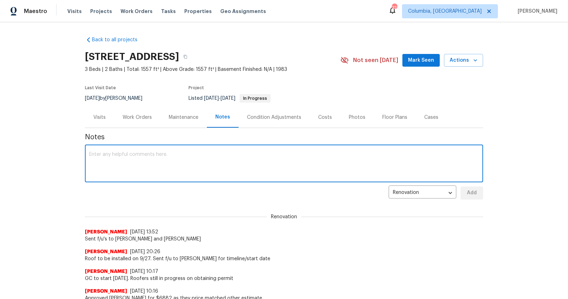
type textarea "F"
type textarea "Roof replacement pushed to today. Crawl work on for 10/8"
click at [468, 189] on span "Add" at bounding box center [471, 192] width 11 height 9
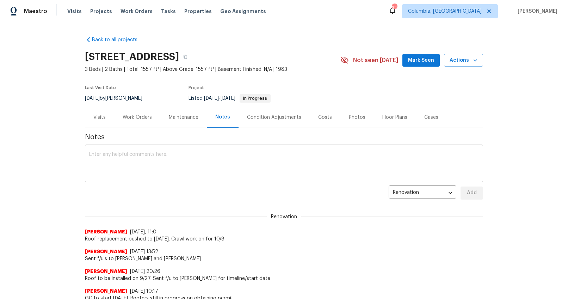
click at [223, 157] on textarea at bounding box center [283, 164] width 389 height 25
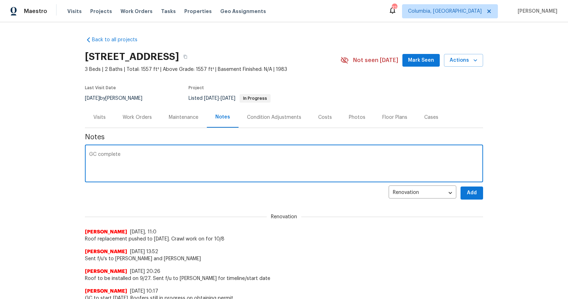
type textarea "GC complete"
click at [475, 191] on button "Add" at bounding box center [471, 192] width 23 height 13
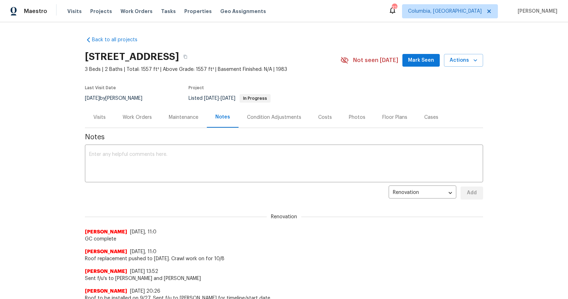
click at [138, 116] on div "Work Orders" at bounding box center [137, 117] width 29 height 7
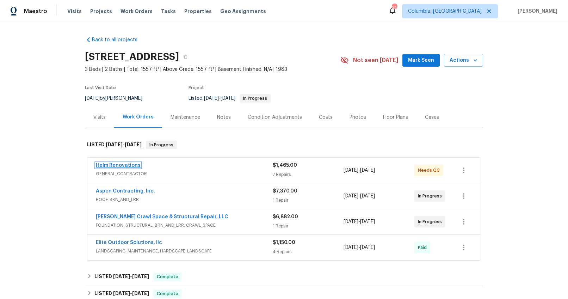
click at [122, 164] on link "Helm Renovations" at bounding box center [118, 165] width 45 height 5
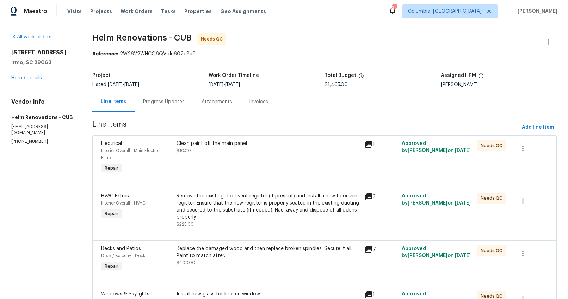
click at [367, 144] on icon at bounding box center [368, 144] width 7 height 7
click at [234, 152] on div "Clean paint off the main panel $10.00" at bounding box center [267, 147] width 183 height 14
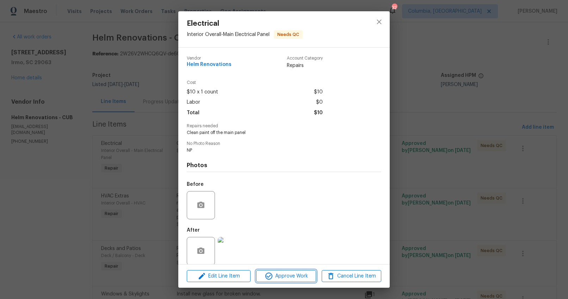
click at [283, 273] on span "Approve Work" at bounding box center [285, 276] width 55 height 9
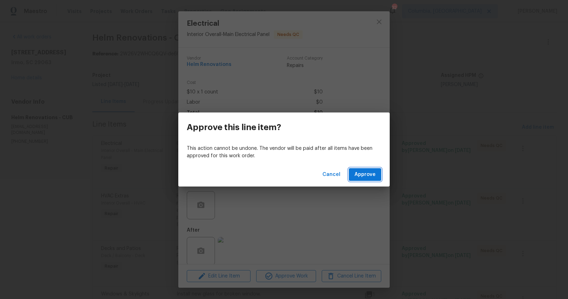
click at [353, 179] on button "Approve" at bounding box center [365, 174] width 32 height 13
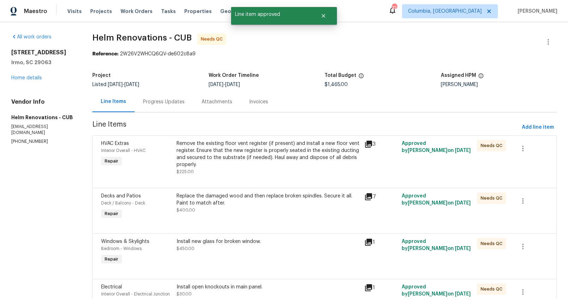
click at [240, 148] on div "Remove the existing floor vent register (if present) and install a new floor ve…" at bounding box center [267, 154] width 183 height 28
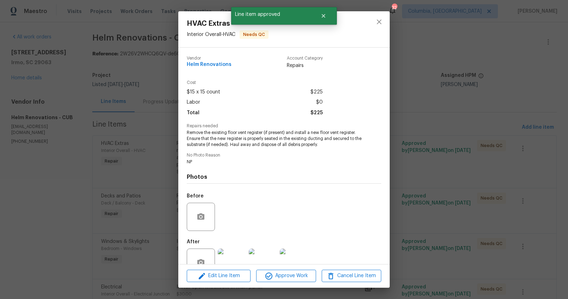
scroll to position [20, 0]
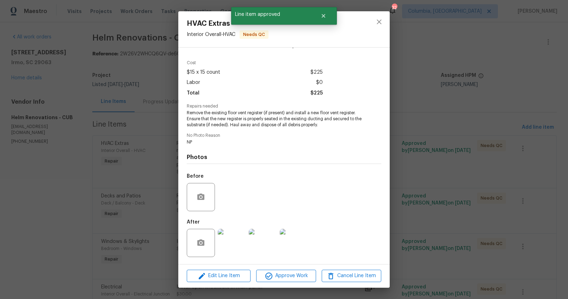
click at [234, 242] on img at bounding box center [232, 243] width 28 height 28
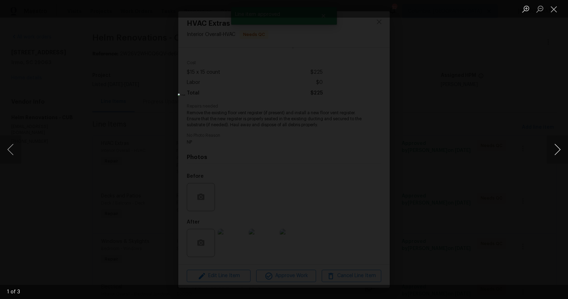
click at [554, 150] on button "Next image" at bounding box center [557, 149] width 21 height 28
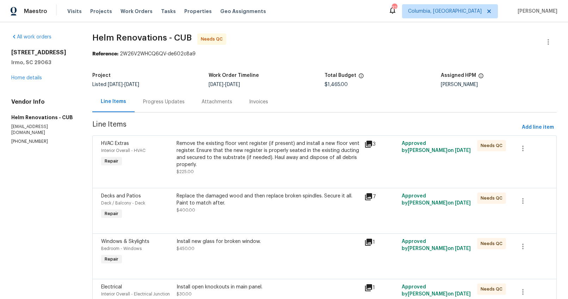
click at [256, 153] on div "Remove the existing floor vent register (if present) and install a new floor ve…" at bounding box center [267, 154] width 183 height 28
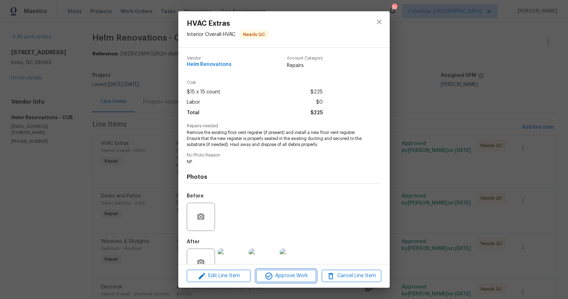
click at [294, 278] on span "Approve Work" at bounding box center [285, 275] width 55 height 9
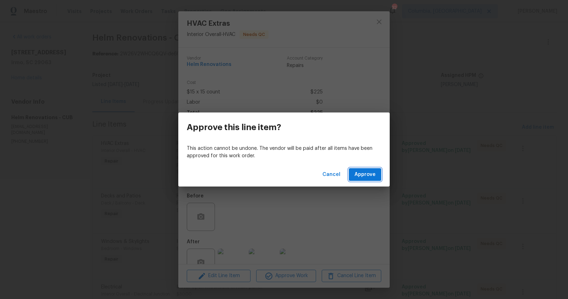
click at [368, 175] on span "Approve" at bounding box center [364, 174] width 21 height 9
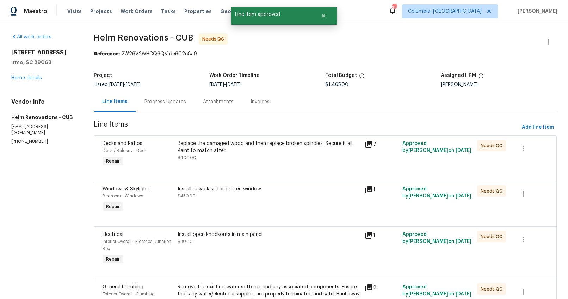
click at [246, 148] on div "Replace the damaged wood and then replace broken spindles. Secure it all. Paint…" at bounding box center [268, 147] width 183 height 14
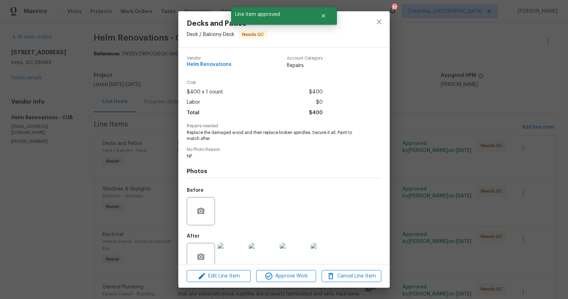
scroll to position [14, 0]
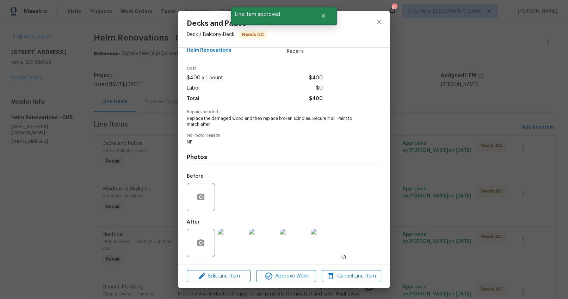
click at [233, 244] on img at bounding box center [232, 243] width 28 height 28
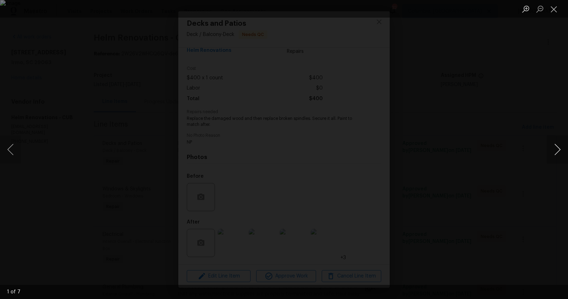
click at [556, 150] on button "Next image" at bounding box center [557, 149] width 21 height 28
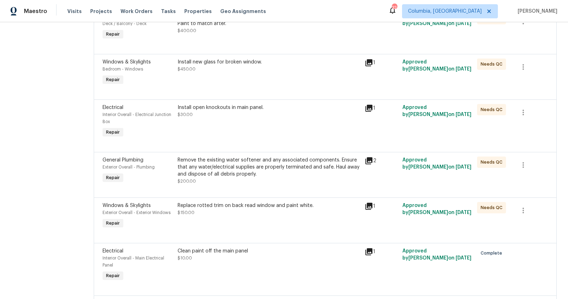
scroll to position [117, 0]
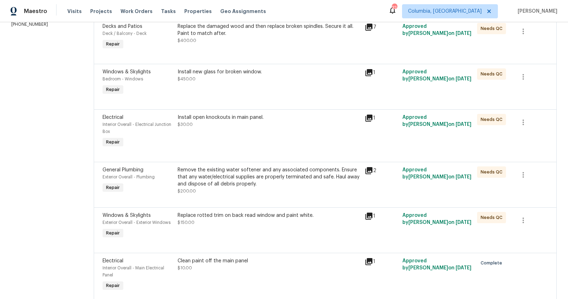
click at [220, 83] on div "Install new glass for broken window. $450.00" at bounding box center [268, 82] width 187 height 32
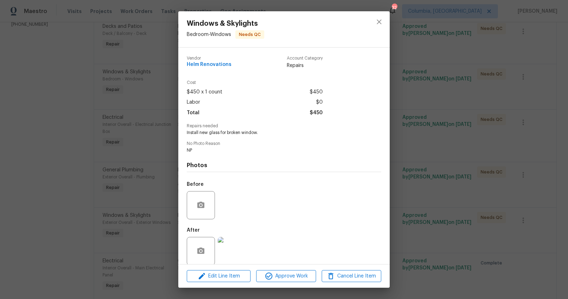
click at [239, 242] on img at bounding box center [232, 251] width 28 height 28
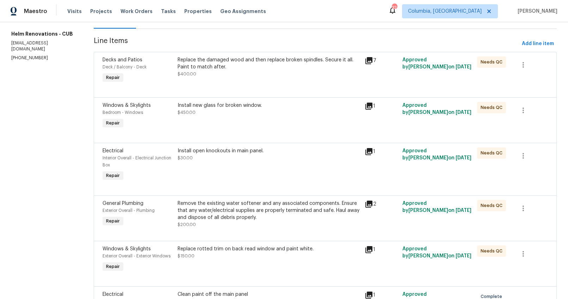
scroll to position [88, 0]
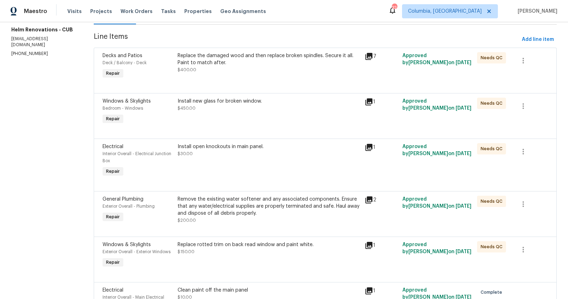
click at [225, 153] on div "Install open knockouts in main panel. $30.00" at bounding box center [268, 150] width 183 height 14
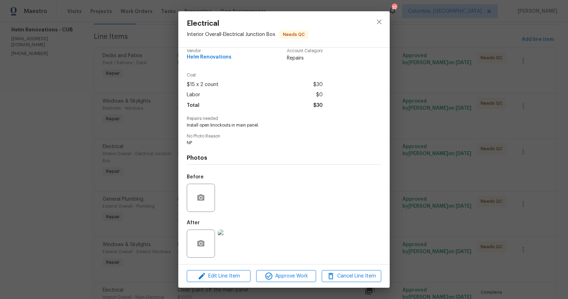
scroll to position [8, 0]
click at [238, 261] on div at bounding box center [231, 242] width 31 height 37
click at [238, 247] on img at bounding box center [232, 243] width 28 height 28
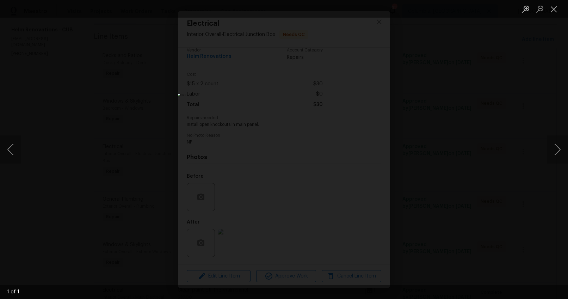
click at [417, 181] on div "Lightbox" at bounding box center [284, 149] width 568 height 299
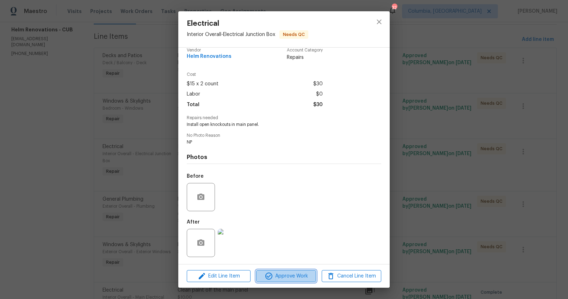
click at [304, 272] on span "Approve Work" at bounding box center [285, 276] width 55 height 9
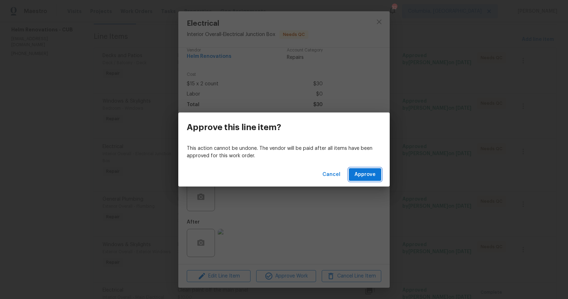
click at [361, 175] on span "Approve" at bounding box center [364, 174] width 21 height 9
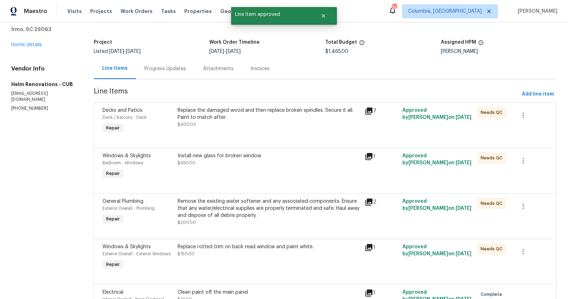
scroll to position [75, 0]
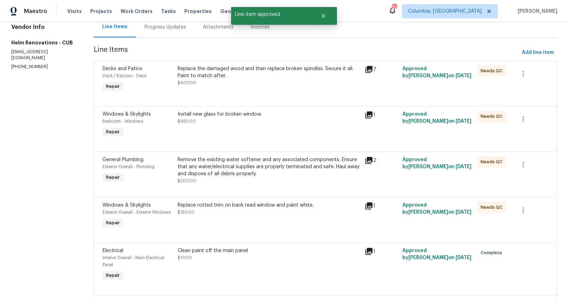
click at [248, 176] on div "Remove the existing water softener and any associated components. Ensure that a…" at bounding box center [268, 166] width 183 height 21
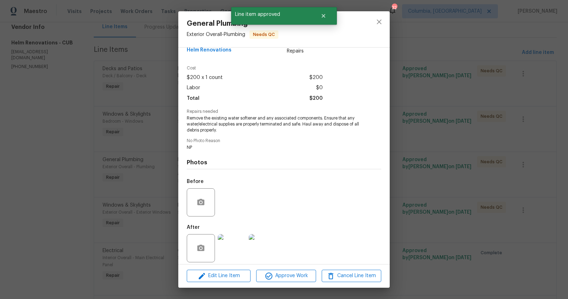
scroll to position [20, 0]
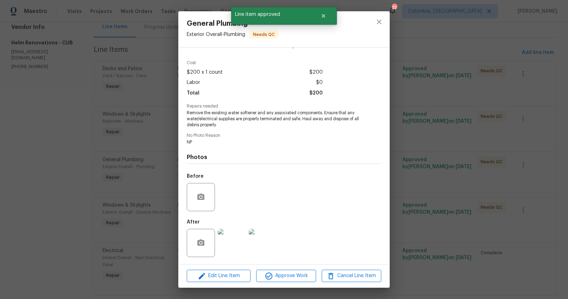
click at [231, 239] on img at bounding box center [232, 243] width 28 height 28
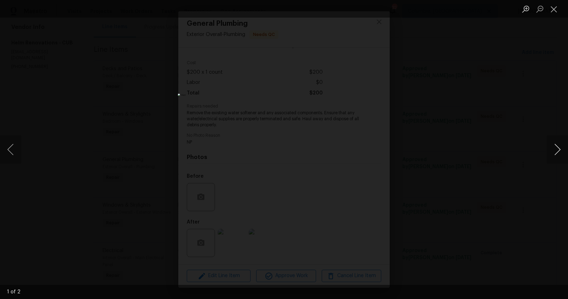
click at [555, 149] on button "Next image" at bounding box center [557, 149] width 21 height 28
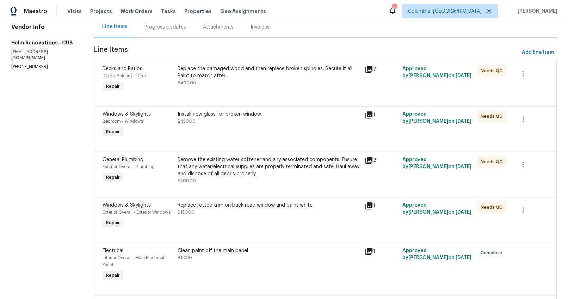
click at [254, 174] on div "Remove the existing water softener and any associated components. Ensure that a…" at bounding box center [268, 166] width 183 height 21
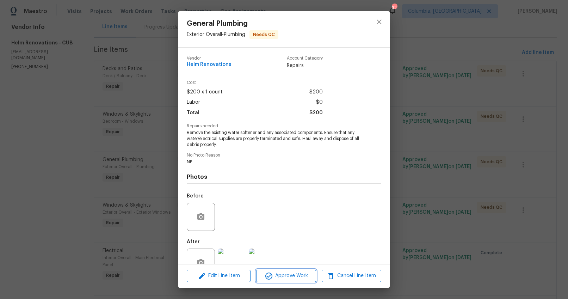
click at [286, 276] on span "Approve Work" at bounding box center [285, 275] width 55 height 9
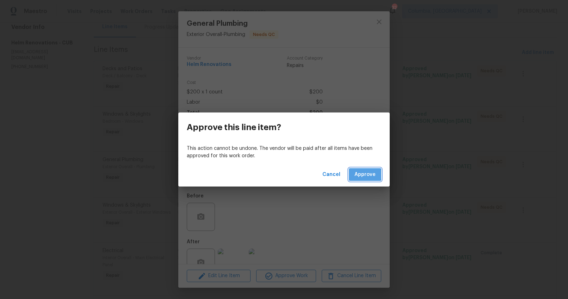
click at [362, 174] on span "Approve" at bounding box center [364, 174] width 21 height 9
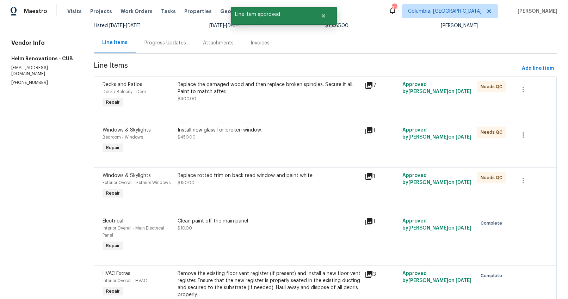
scroll to position [72, 0]
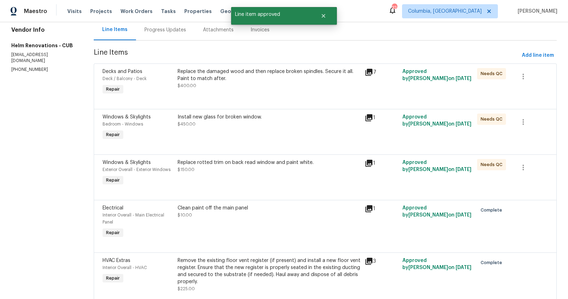
click at [217, 177] on div "Replace rotted trim on back read window and paint white. $150.00" at bounding box center [268, 173] width 187 height 32
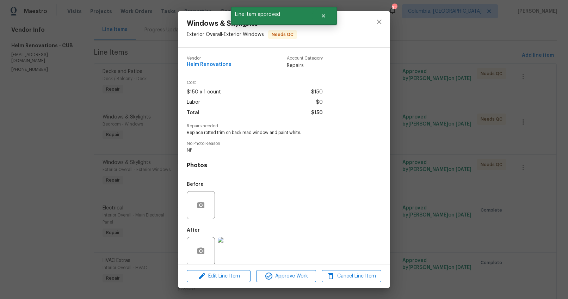
scroll to position [8, 0]
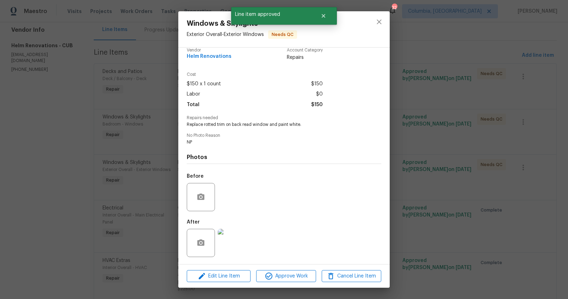
click at [234, 248] on img at bounding box center [232, 243] width 28 height 28
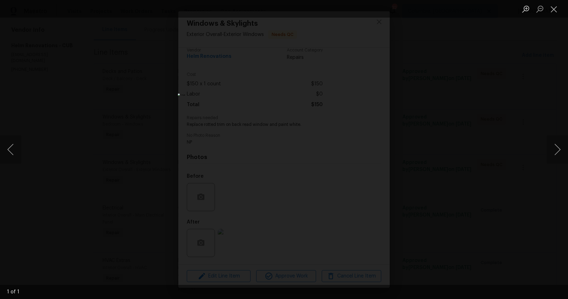
click at [449, 217] on div "Lightbox" at bounding box center [284, 149] width 568 height 299
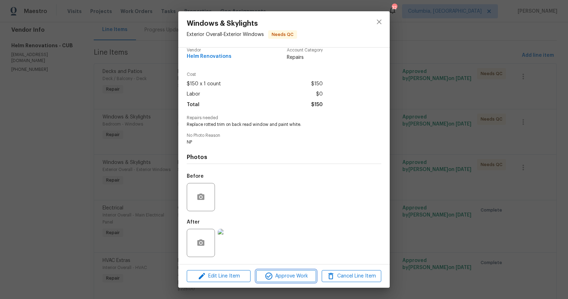
click at [300, 273] on span "Approve Work" at bounding box center [285, 276] width 55 height 9
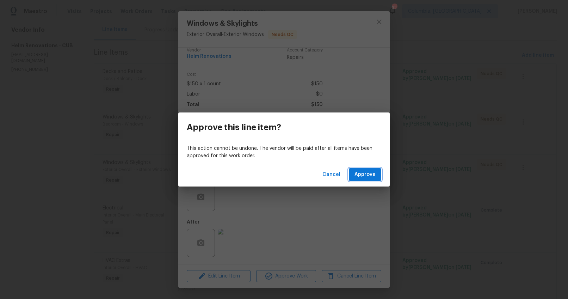
click at [371, 170] on span "Approve" at bounding box center [364, 174] width 21 height 9
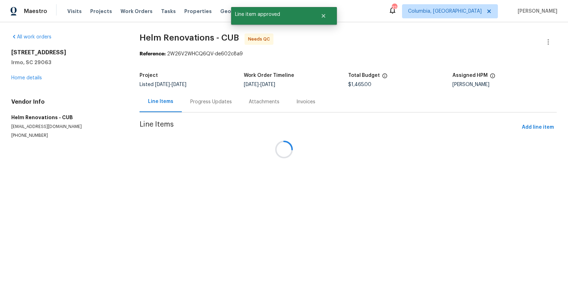
scroll to position [0, 0]
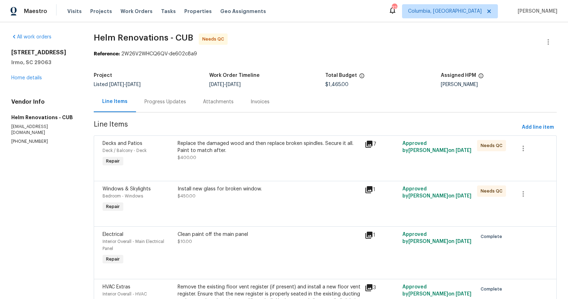
click at [369, 142] on icon at bounding box center [368, 144] width 7 height 7
click at [183, 102] on div "Progress Updates" at bounding box center [165, 101] width 42 height 7
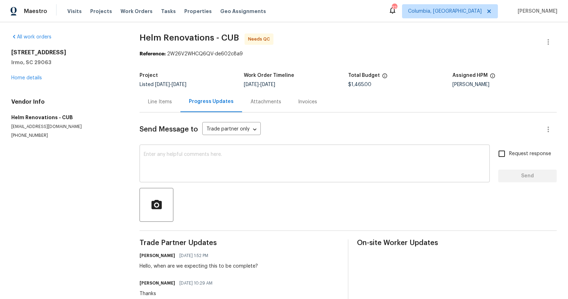
click at [181, 173] on textarea at bounding box center [315, 164] width 342 height 25
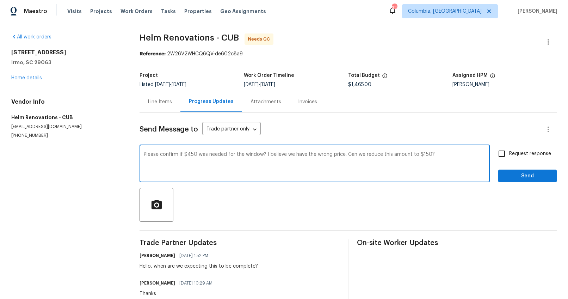
type textarea "Please confirm if $450 was needed for the window? I believe we have the wrong p…"
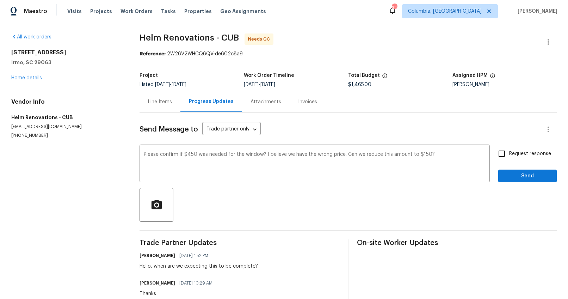
click at [519, 155] on span "Request response" at bounding box center [530, 153] width 42 height 7
click at [509, 155] on input "Request response" at bounding box center [501, 153] width 15 height 15
checkbox input "true"
click at [513, 171] on button "Send" at bounding box center [527, 175] width 58 height 13
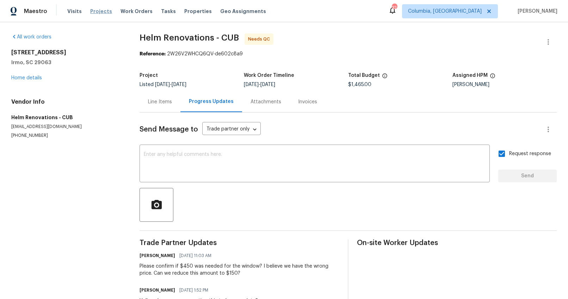
click at [96, 11] on span "Projects" at bounding box center [101, 11] width 22 height 7
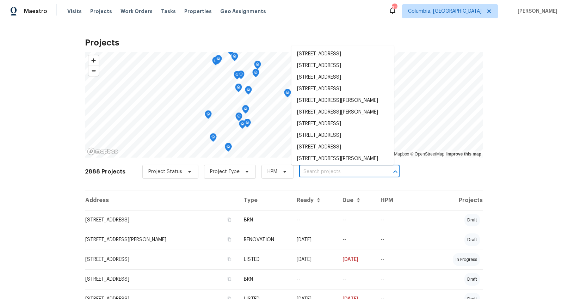
click at [311, 170] on input "text" at bounding box center [339, 171] width 81 height 11
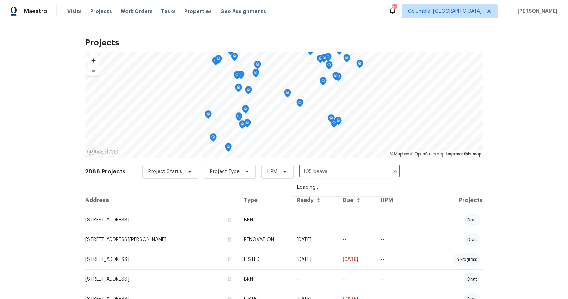
type input "105 beaver"
click at [313, 189] on li "105 Beaver Dam Rd, Columbia, SC 29223" at bounding box center [342, 187] width 102 height 12
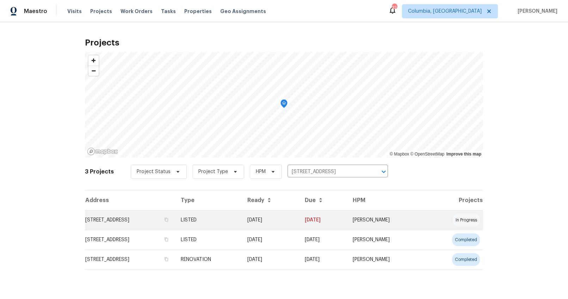
click at [130, 218] on td "105 Beaver Dam Rd, Columbia, SC 29223" at bounding box center [130, 220] width 90 height 20
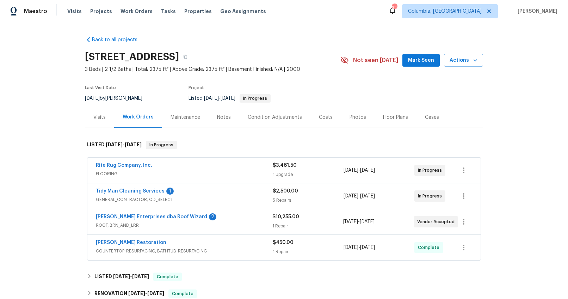
click at [106, 124] on div "Visits" at bounding box center [99, 117] width 29 height 21
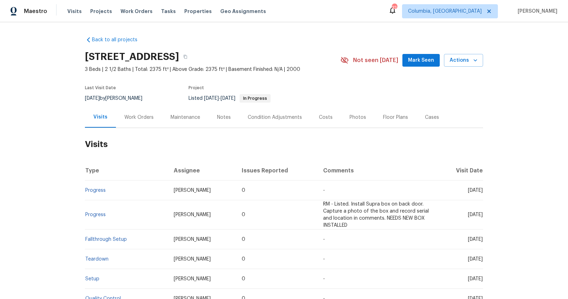
click at [127, 121] on div "Work Orders" at bounding box center [139, 117] width 46 height 21
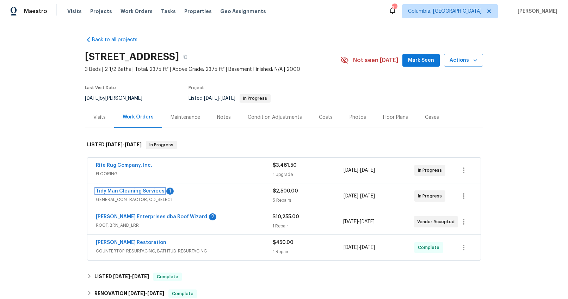
click at [149, 191] on link "Tidy Man Cleaning Services" at bounding box center [130, 190] width 69 height 5
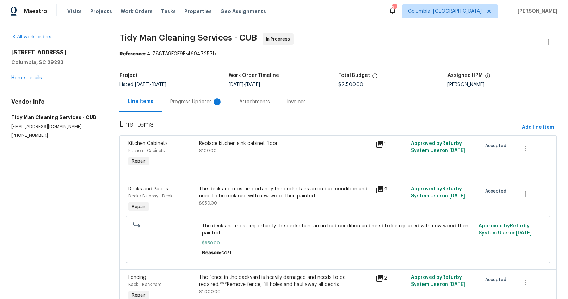
click at [196, 107] on div "Progress Updates 1" at bounding box center [196, 101] width 69 height 21
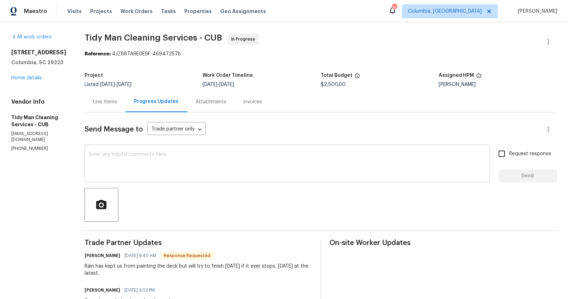
scroll to position [29, 0]
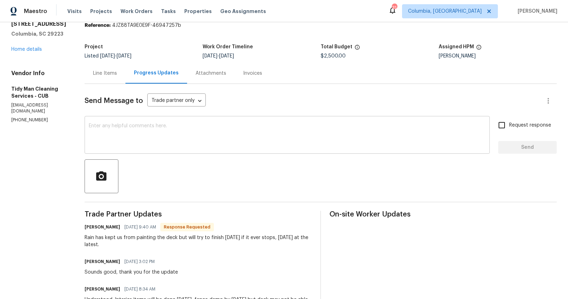
click at [202, 135] on textarea at bounding box center [287, 135] width 397 height 25
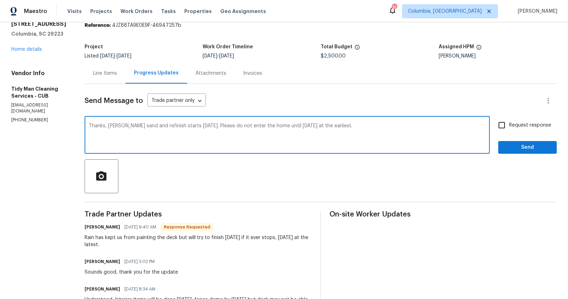
type textarea "Thanks, hardwood sand and refinish starts tomorrow. Please do not enter the hom…"
click at [502, 123] on input "Request response" at bounding box center [501, 125] width 15 height 15
checkbox input "true"
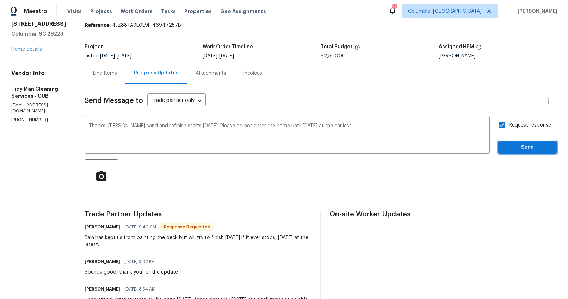
click at [504, 144] on span "Send" at bounding box center [527, 147] width 47 height 9
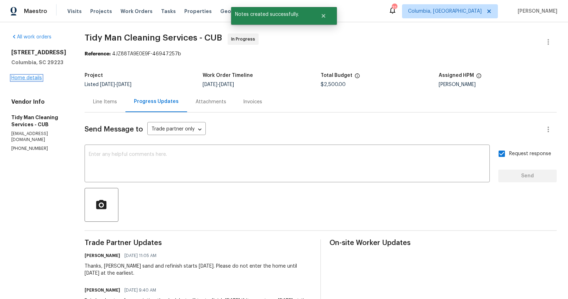
click at [32, 77] on link "Home details" at bounding box center [26, 77] width 31 height 5
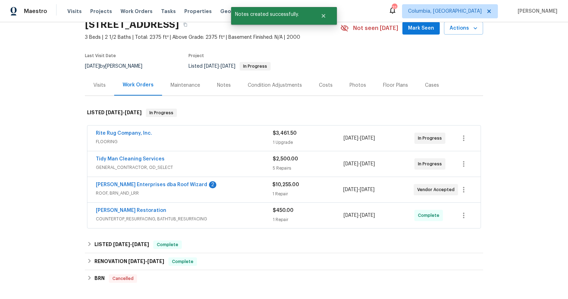
scroll to position [50, 0]
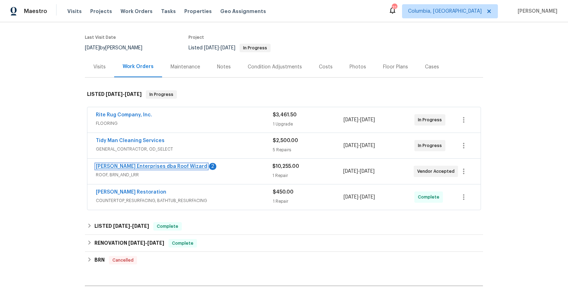
click at [161, 166] on link "Nordman Enterprises dba Roof Wizard" at bounding box center [151, 166] width 111 height 5
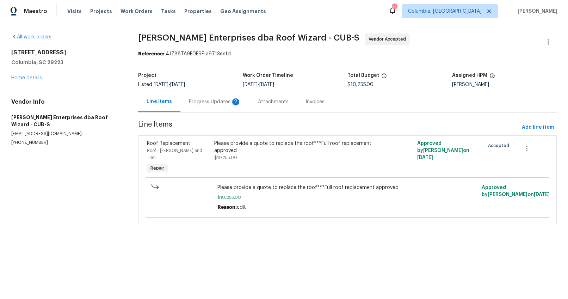
click at [194, 99] on div "Progress Updates 2" at bounding box center [215, 101] width 52 height 7
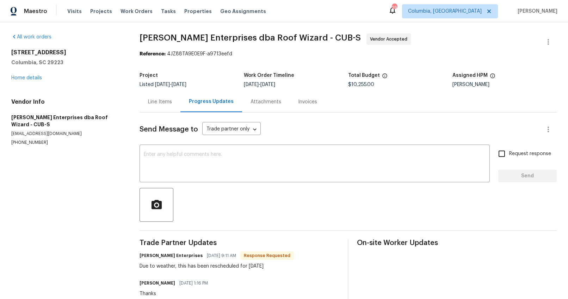
scroll to position [5, 0]
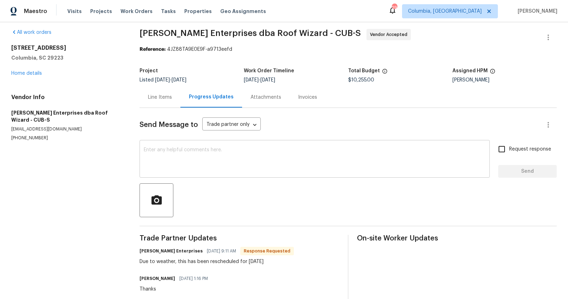
click at [224, 159] on textarea at bounding box center [315, 159] width 342 height 25
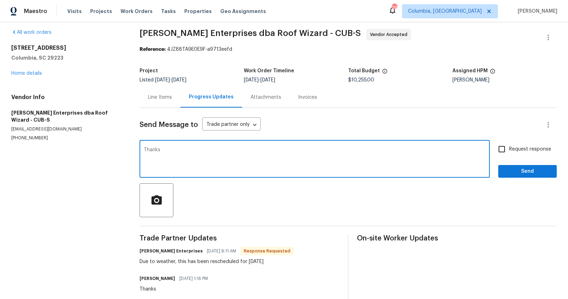
type textarea "Thanks"
click at [522, 149] on span "Request response" at bounding box center [530, 148] width 42 height 7
click at [509, 149] on input "Request response" at bounding box center [501, 149] width 15 height 15
checkbox input "true"
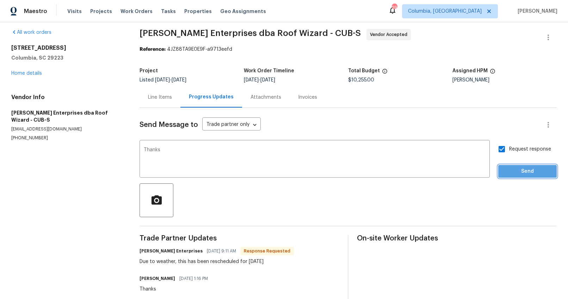
click at [521, 170] on span "Send" at bounding box center [527, 171] width 47 height 9
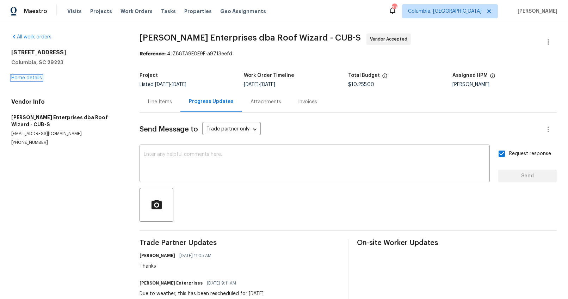
click at [30, 76] on link "Home details" at bounding box center [26, 77] width 31 height 5
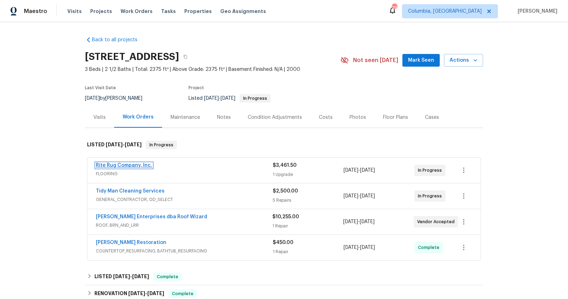
click at [117, 165] on link "Rite Rug Company, Inc." at bounding box center [124, 165] width 56 height 5
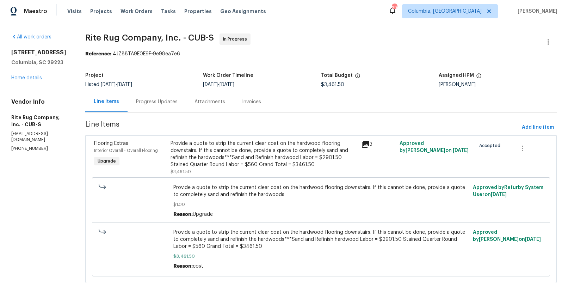
click at [167, 108] on div "Progress Updates" at bounding box center [156, 101] width 58 height 21
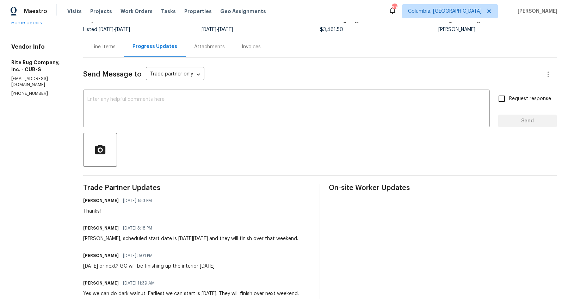
scroll to position [37, 0]
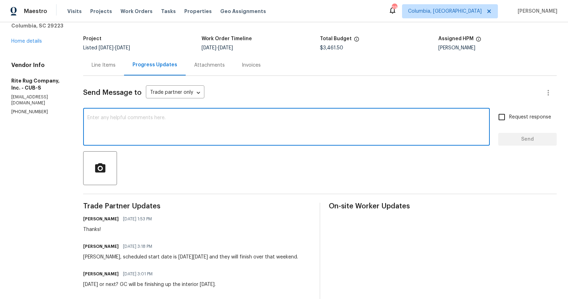
click at [164, 125] on textarea at bounding box center [286, 127] width 398 height 25
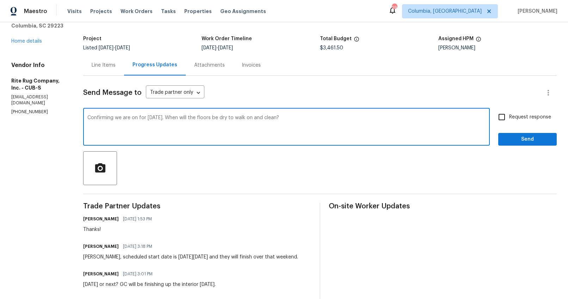
type textarea "Confirming we are on for tomorrow. When will the floors be dry to walk on and c…"
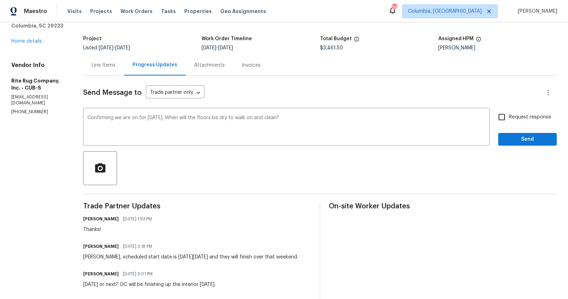
click at [525, 117] on span "Request response" at bounding box center [530, 116] width 42 height 7
click at [509, 117] on input "Request response" at bounding box center [501, 117] width 15 height 15
checkbox input "true"
click at [526, 137] on span "Send" at bounding box center [527, 139] width 47 height 9
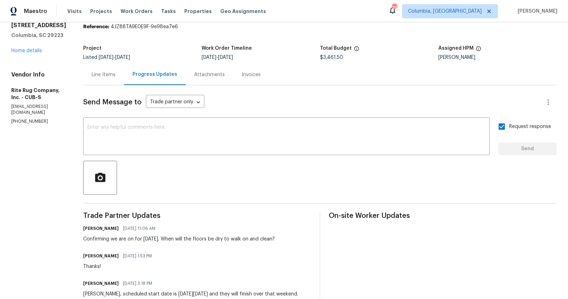
scroll to position [0, 0]
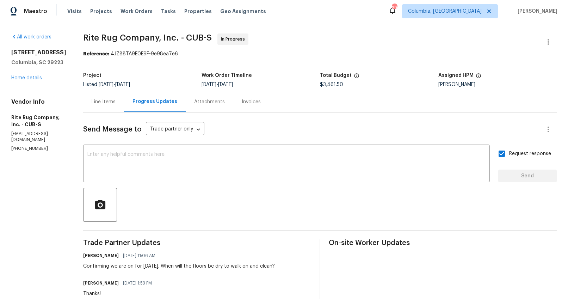
click at [36, 75] on div "105 Beaver Dam Rd Columbia, SC 29223 Home details" at bounding box center [38, 65] width 55 height 32
click at [35, 76] on link "Home details" at bounding box center [26, 77] width 31 height 5
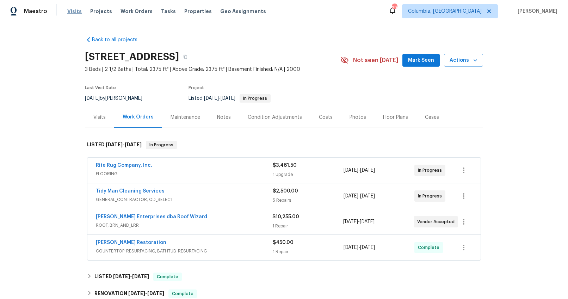
click at [73, 10] on span "Visits" at bounding box center [74, 11] width 14 height 7
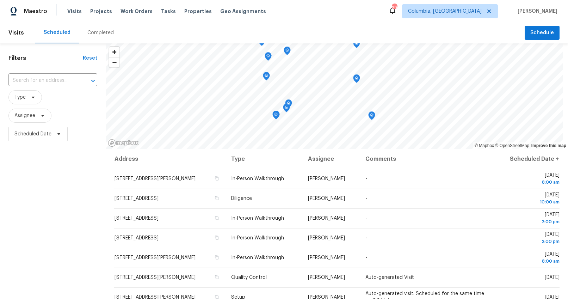
click at [97, 32] on div "Completed" at bounding box center [100, 32] width 26 height 7
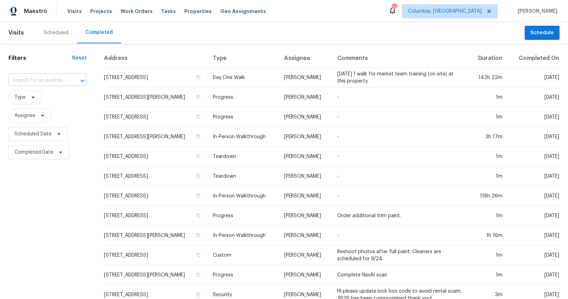
click at [49, 77] on input "text" at bounding box center [37, 80] width 58 height 11
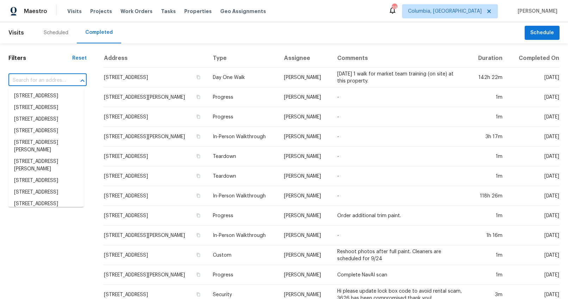
click at [55, 65] on div "Filters Reset ​ Type Assignee Scheduled Date Completed Date" at bounding box center [47, 261] width 95 height 437
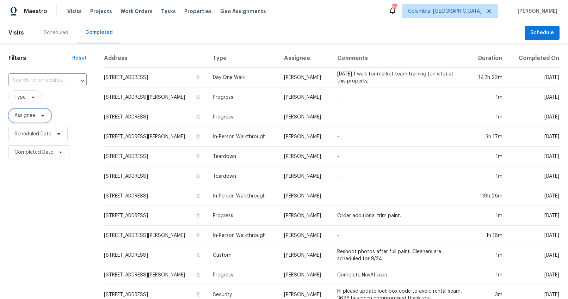
click at [37, 118] on span "Assignee" at bounding box center [29, 115] width 43 height 14
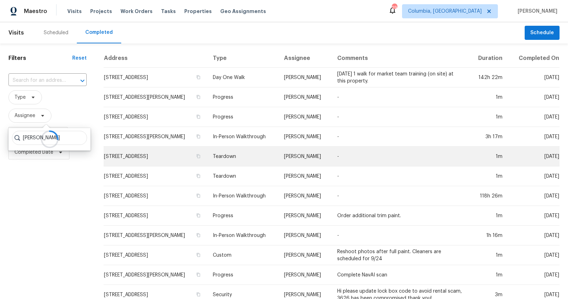
type input "anthony andreala"
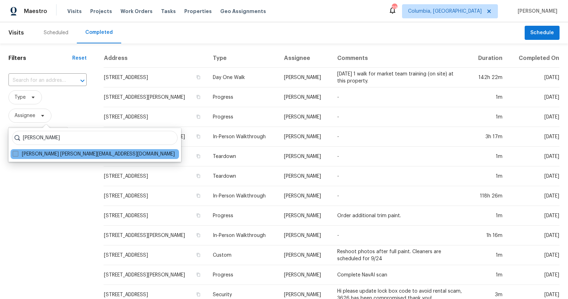
click at [26, 154] on label "Anthony Andreala anthony.andreala@opendoor.com" at bounding box center [94, 153] width 162 height 7
click at [17, 154] on input "Anthony Andreala anthony.andreala@opendoor.com" at bounding box center [15, 152] width 5 height 5
checkbox input "true"
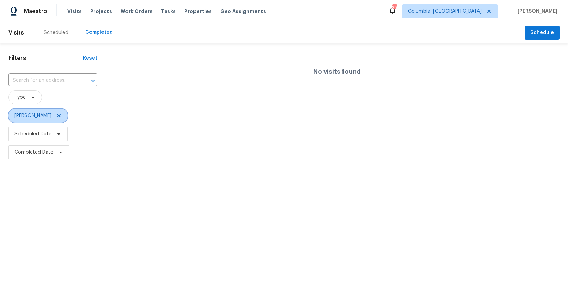
click at [62, 116] on icon at bounding box center [59, 116] width 6 height 6
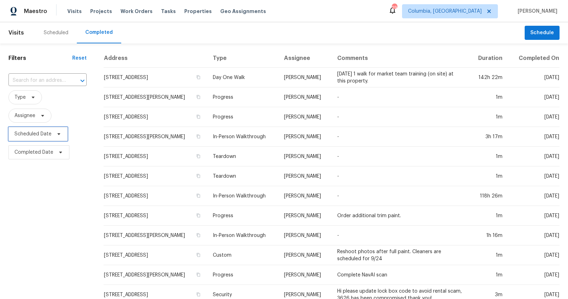
click at [29, 134] on span "Scheduled Date" at bounding box center [32, 133] width 37 height 7
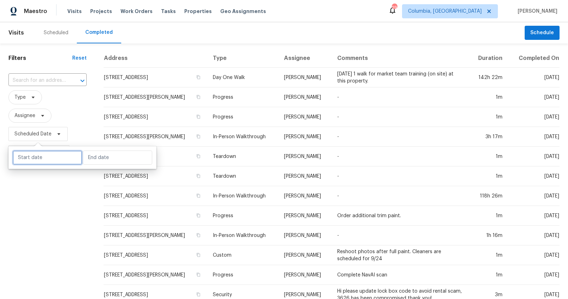
select select "9"
select select "2025"
select select "10"
select select "2025"
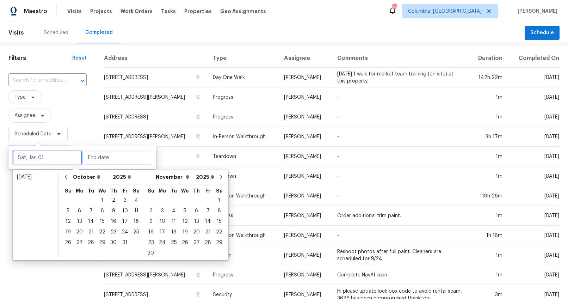
click at [39, 160] on input "text" at bounding box center [47, 157] width 69 height 14
type input "Tue, Oct 07"
click at [65, 176] on icon "Go to previous month" at bounding box center [66, 177] width 2 height 4
select select "8"
select select "9"
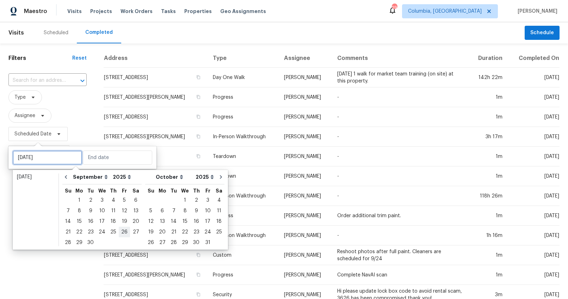
type input "Fri, Sep 26"
click at [87, 241] on div "30" at bounding box center [90, 242] width 11 height 10
type input "Tue, Sep 30"
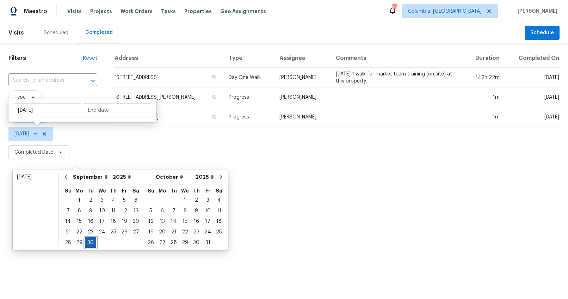
click at [87, 242] on div "30" at bounding box center [90, 242] width 11 height 10
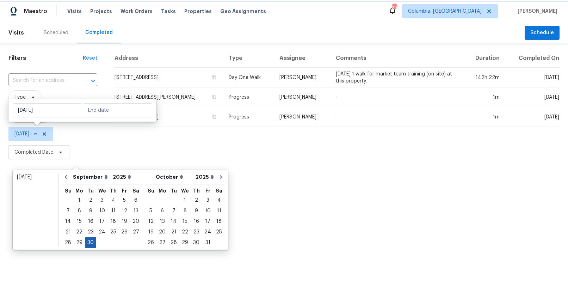
type input "Tue, Sep 30"
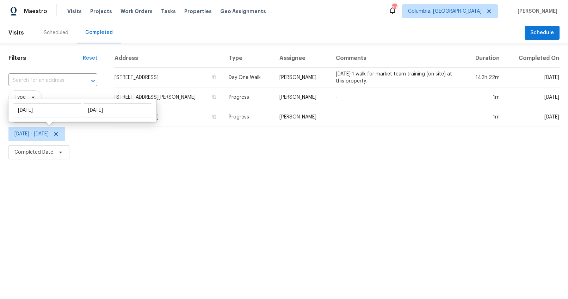
click at [179, 161] on html "Maestro Visits Projects Work Orders Tasks Properties Geo Assignments 29 Columbi…" at bounding box center [284, 80] width 568 height 161
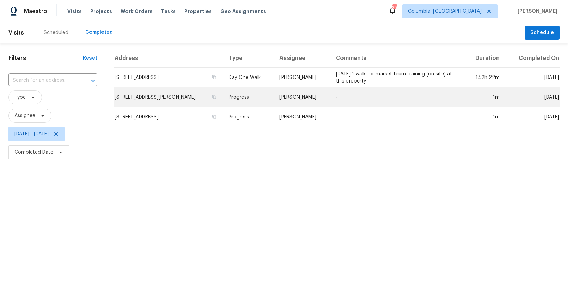
click at [169, 101] on td "601 Joan St, Columbia, SC 29203" at bounding box center [168, 97] width 109 height 20
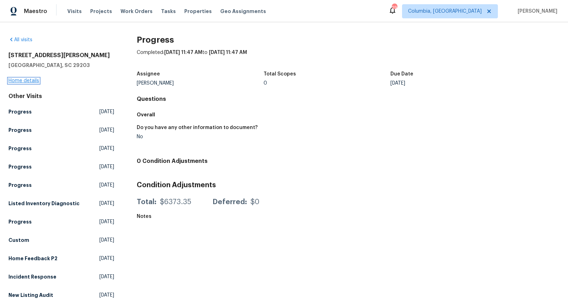
click at [31, 81] on link "Home details" at bounding box center [23, 80] width 31 height 5
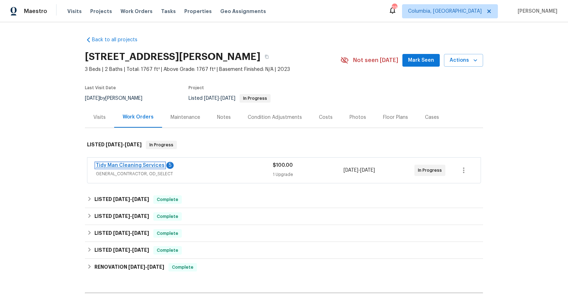
click at [155, 166] on link "Tidy Man Cleaning Services" at bounding box center [130, 165] width 69 height 5
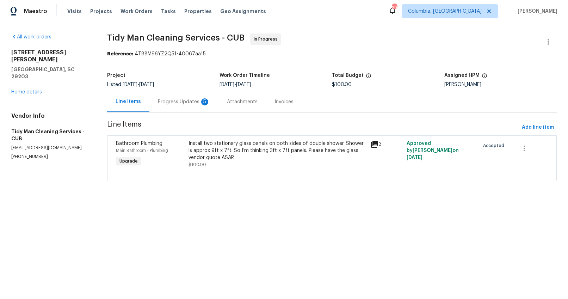
click at [191, 100] on div "Progress Updates 5" at bounding box center [184, 101] width 52 height 7
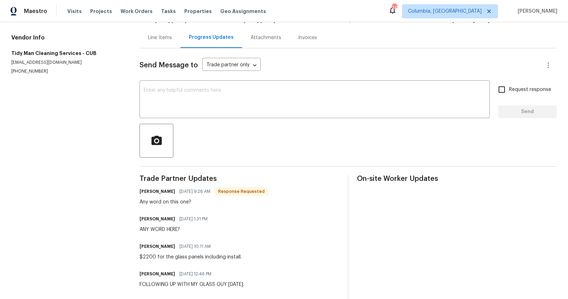
scroll to position [56, 0]
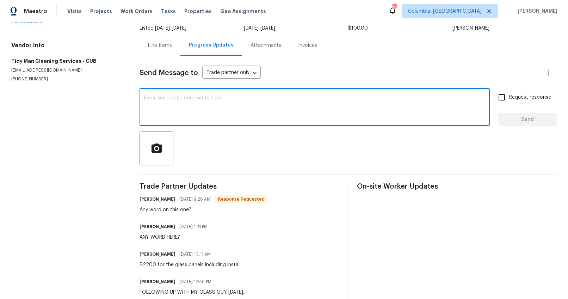
click at [195, 117] on textarea at bounding box center [315, 107] width 342 height 25
type textarea "Checking now"
click at [495, 99] on input "Request response" at bounding box center [501, 97] width 15 height 15
checkbox input "true"
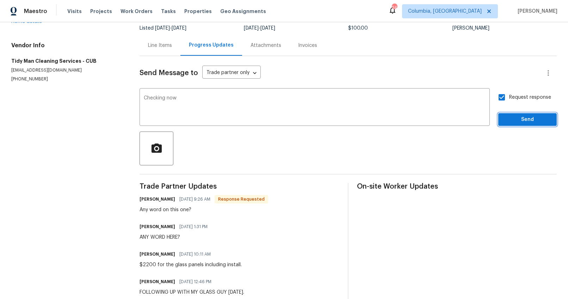
click at [507, 117] on span "Send" at bounding box center [527, 119] width 47 height 9
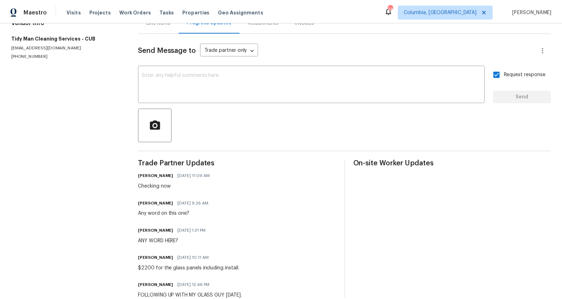
scroll to position [0, 0]
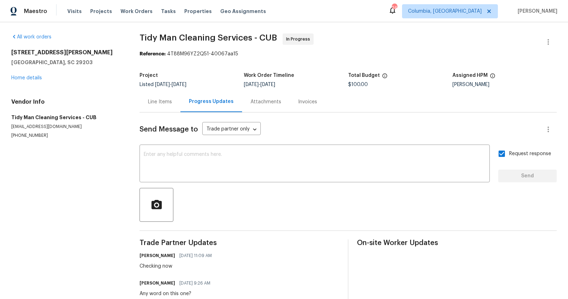
click at [155, 102] on div "Line Items" at bounding box center [160, 101] width 24 height 7
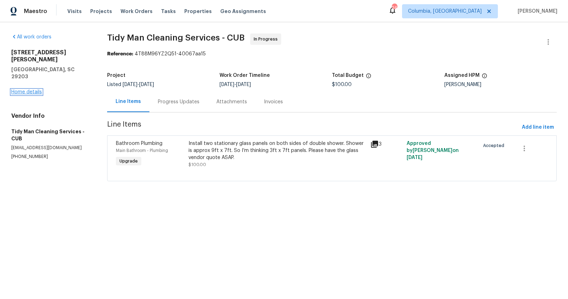
click at [37, 89] on link "Home details" at bounding box center [26, 91] width 31 height 5
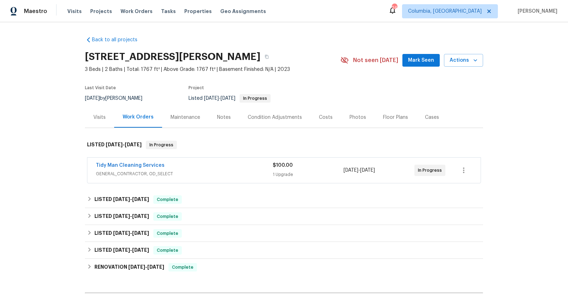
click at [91, 119] on div "Visits" at bounding box center [99, 117] width 29 height 21
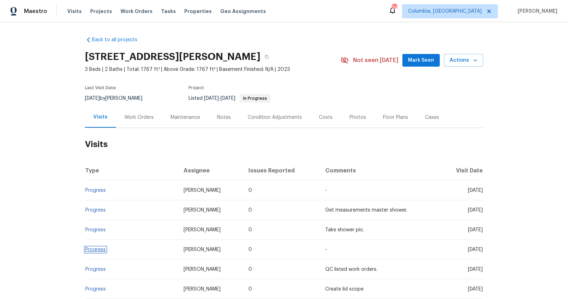
click at [99, 249] on link "Progress" at bounding box center [95, 249] width 20 height 5
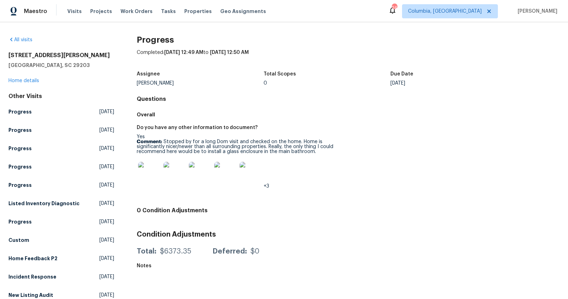
click at [155, 180] on img at bounding box center [149, 173] width 23 height 23
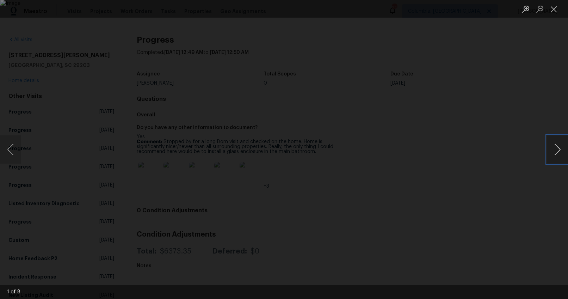
click at [558, 148] on button "Next image" at bounding box center [557, 149] width 21 height 28
click at [19, 151] on button "Previous image" at bounding box center [10, 149] width 21 height 28
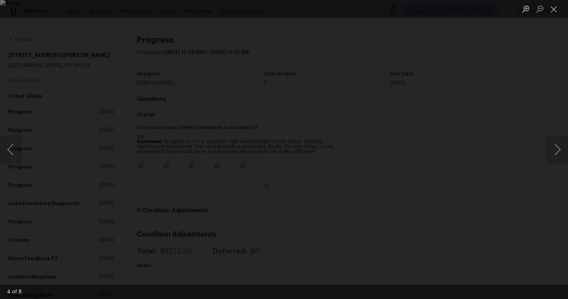
click at [52, 84] on div "Lightbox" at bounding box center [284, 149] width 568 height 299
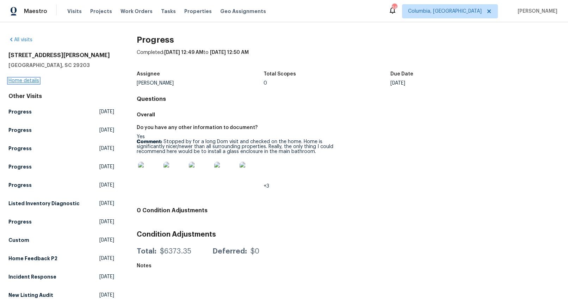
click at [37, 82] on link "Home details" at bounding box center [23, 80] width 31 height 5
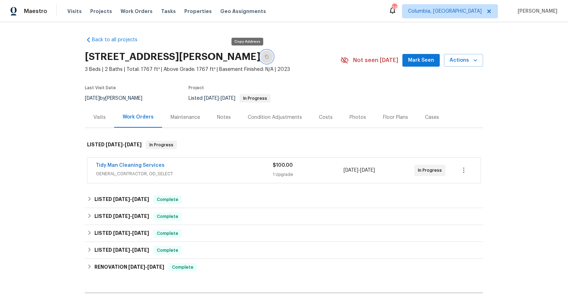
click at [264, 58] on icon "button" at bounding box center [266, 57] width 4 height 4
click at [226, 117] on div "Notes" at bounding box center [223, 117] width 31 height 21
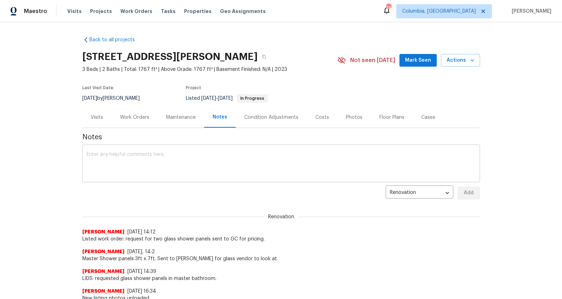
click at [213, 158] on textarea at bounding box center [281, 164] width 389 height 25
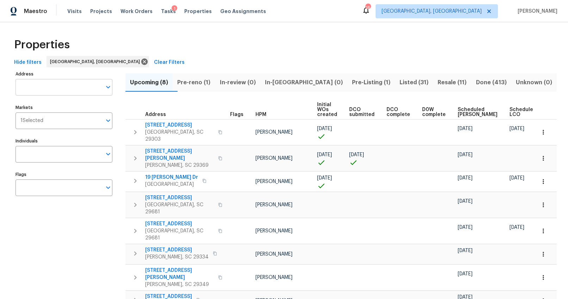
click at [61, 89] on input "Address" at bounding box center [58, 87] width 86 height 17
type input "224 kailin"
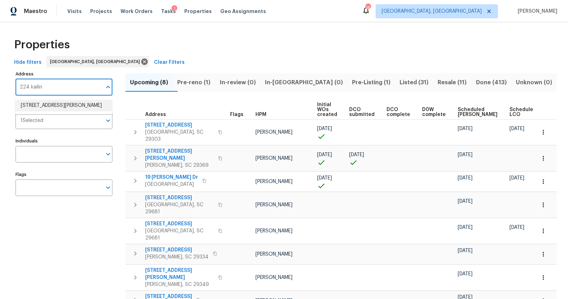
click at [76, 111] on li "[STREET_ADDRESS][PERSON_NAME]" at bounding box center [63, 106] width 97 height 12
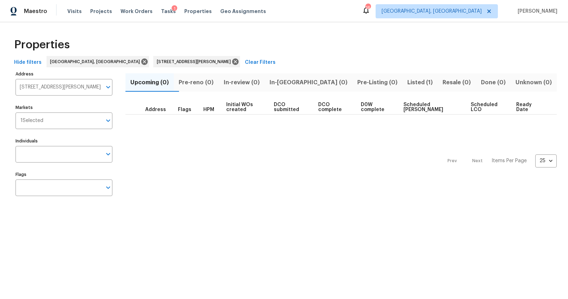
click at [406, 81] on span "Listed (1)" at bounding box center [419, 82] width 27 height 10
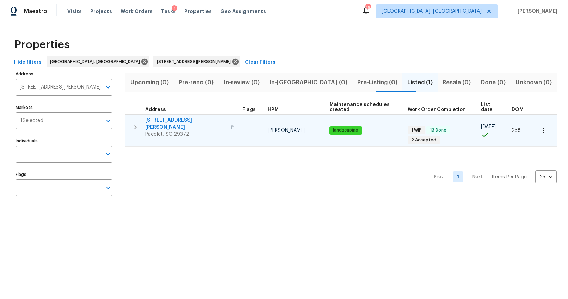
click at [157, 120] on span "[STREET_ADDRESS][PERSON_NAME]" at bounding box center [185, 124] width 81 height 14
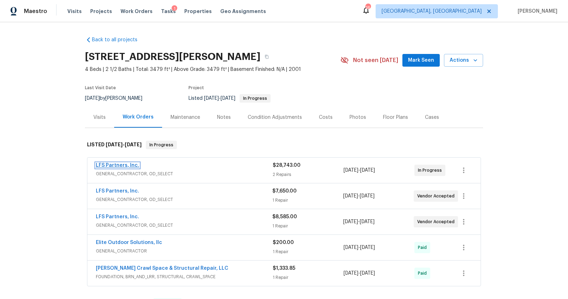
click at [124, 166] on link "LFS Partners, Inc." at bounding box center [117, 165] width 43 height 5
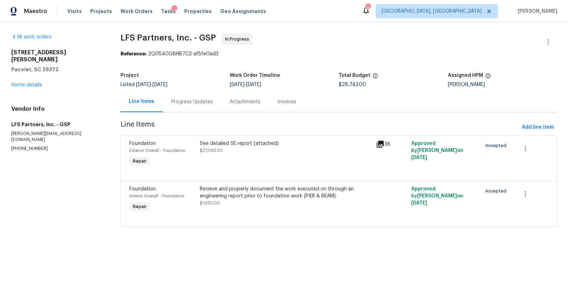
click at [200, 106] on div "Progress Updates" at bounding box center [192, 101] width 58 height 21
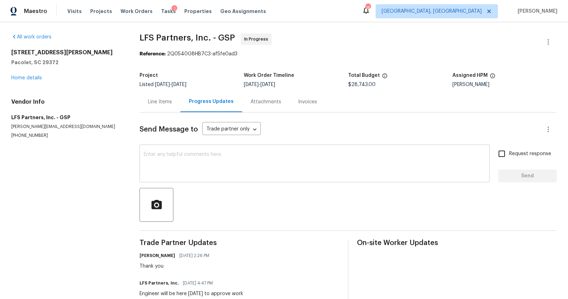
click at [231, 160] on textarea at bounding box center [315, 164] width 342 height 25
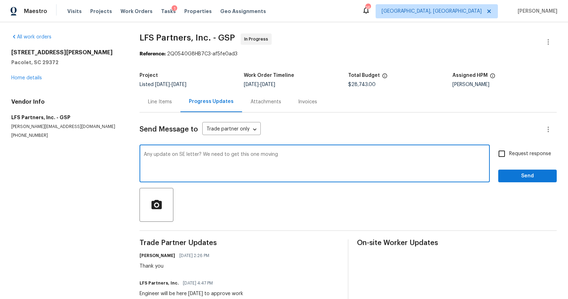
type textarea "Any update on SE letter? We need to get this one moving"
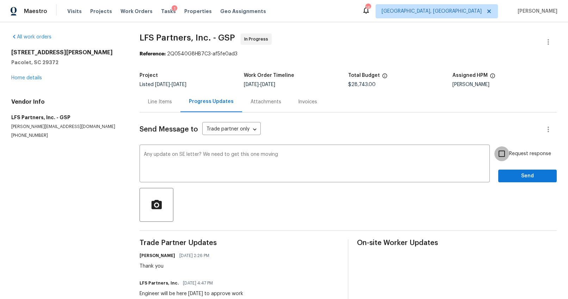
click at [495, 154] on input "Request response" at bounding box center [501, 153] width 15 height 15
checkbox input "true"
click at [508, 171] on button "Send" at bounding box center [527, 175] width 58 height 13
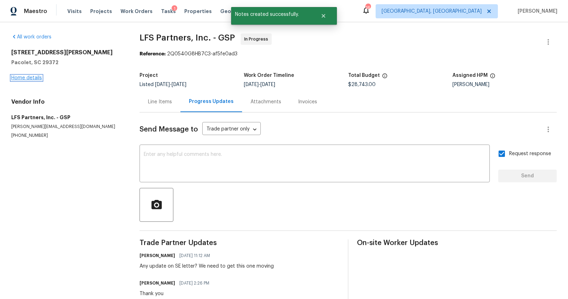
click at [39, 79] on link "Home details" at bounding box center [26, 77] width 31 height 5
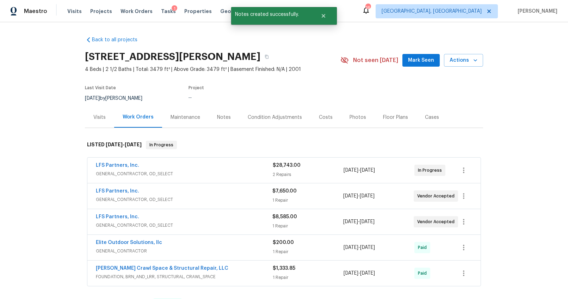
click at [221, 116] on div "Notes" at bounding box center [224, 117] width 14 height 7
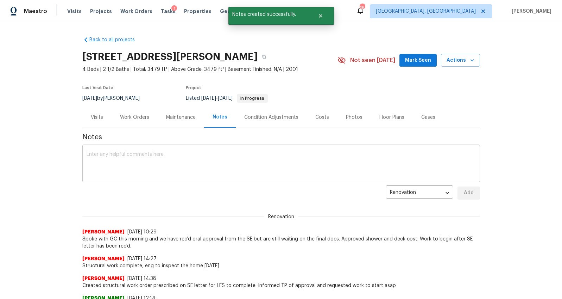
click at [219, 163] on textarea at bounding box center [281, 164] width 389 height 25
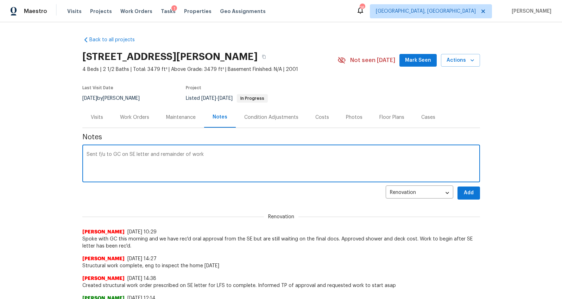
type textarea "Sent f/u to GC on SE letter and remainder of work"
click at [466, 192] on span "Add" at bounding box center [468, 192] width 11 height 9
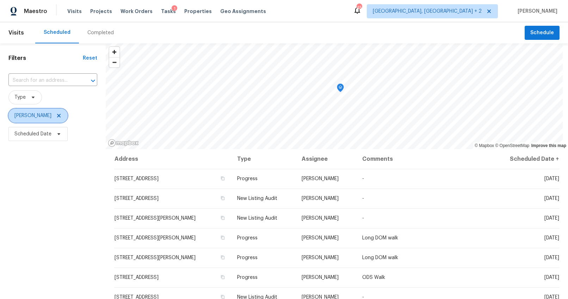
click at [57, 115] on icon at bounding box center [59, 116] width 4 height 4
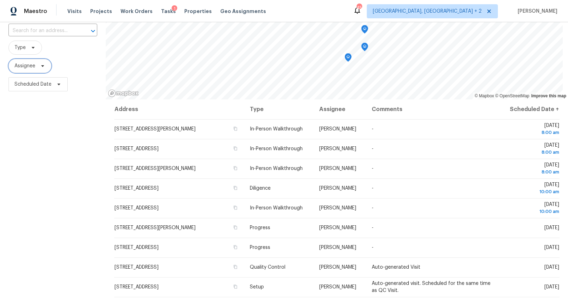
scroll to position [94, 0]
